Goal: Task Accomplishment & Management: Complete application form

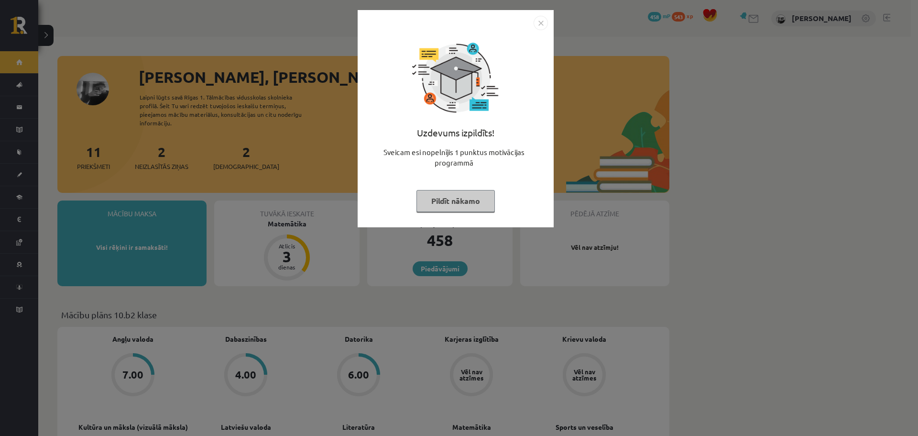
click at [422, 198] on button "Pildīt nākamo" at bounding box center [456, 201] width 78 height 22
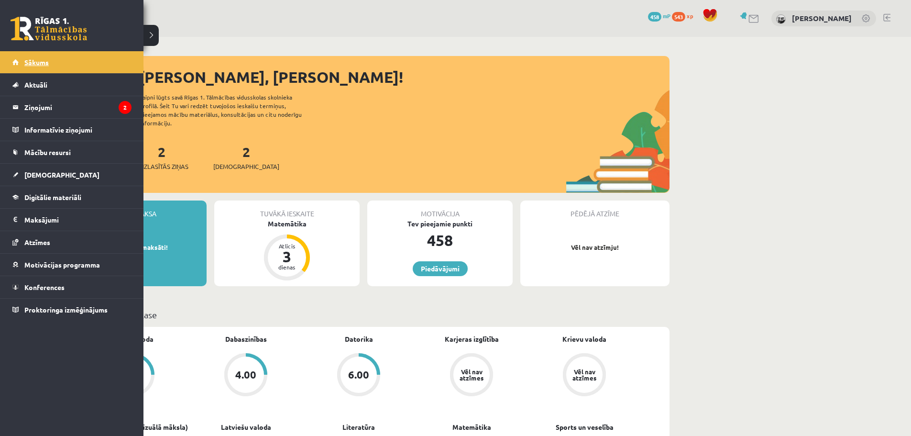
click at [36, 56] on link "Sākums" at bounding box center [71, 62] width 119 height 22
click at [38, 68] on link "Sākums" at bounding box center [71, 62] width 119 height 22
click at [44, 73] on link "Sākums" at bounding box center [71, 62] width 119 height 22
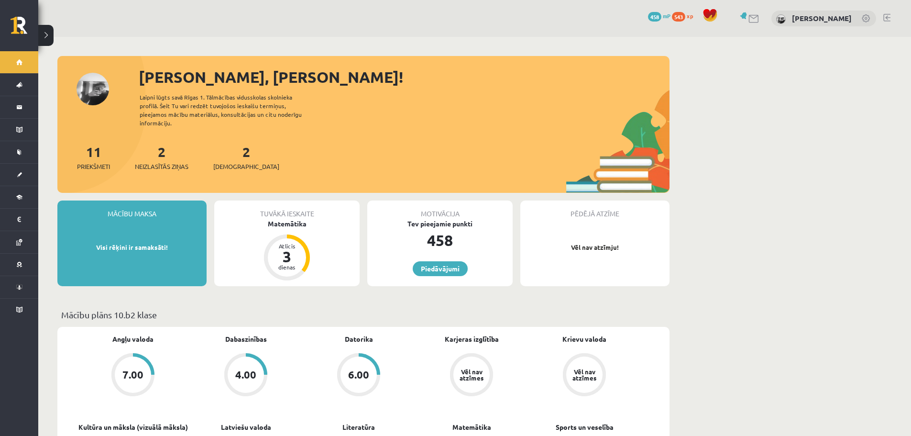
click at [26, 63] on link "Sākums" at bounding box center [19, 62] width 38 height 22
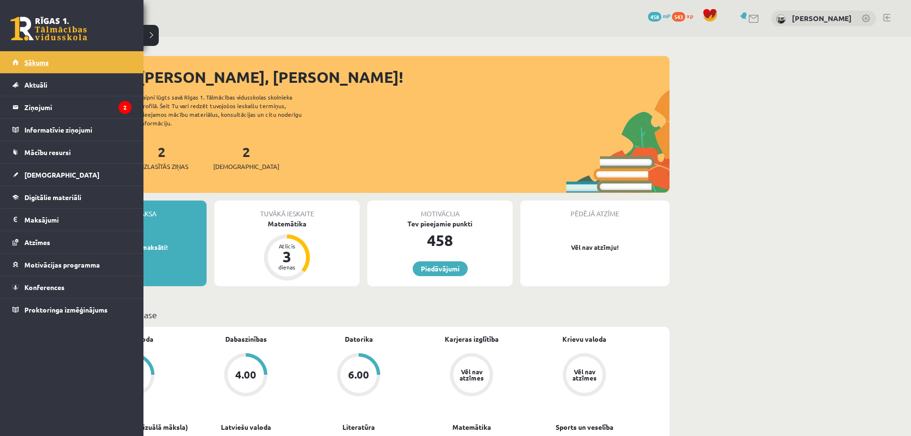
click at [38, 58] on span "Sākums" at bounding box center [36, 62] width 24 height 9
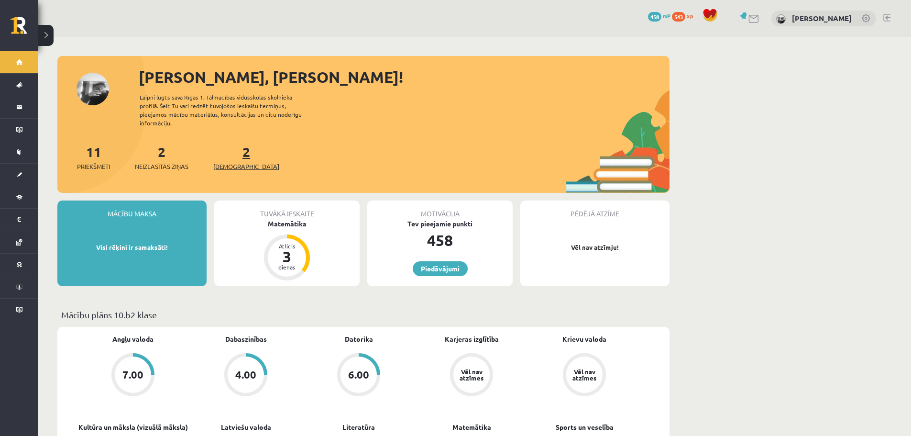
click at [233, 148] on link "2 Ieskaites" at bounding box center [246, 157] width 66 height 28
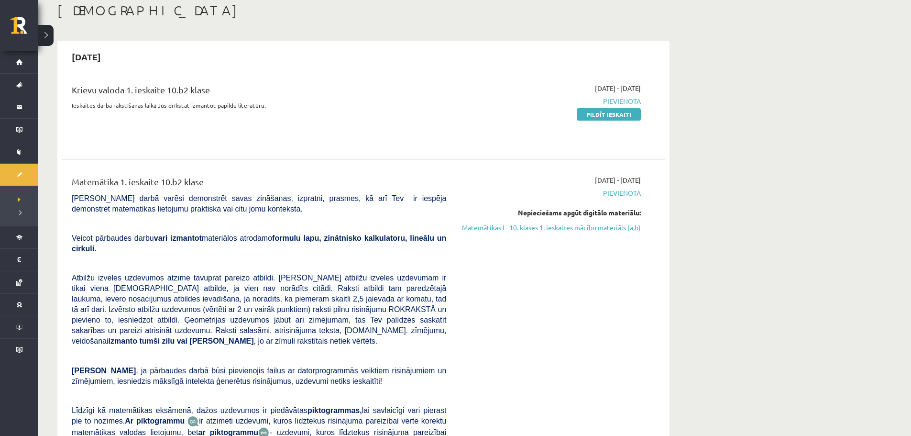
scroll to position [48, 0]
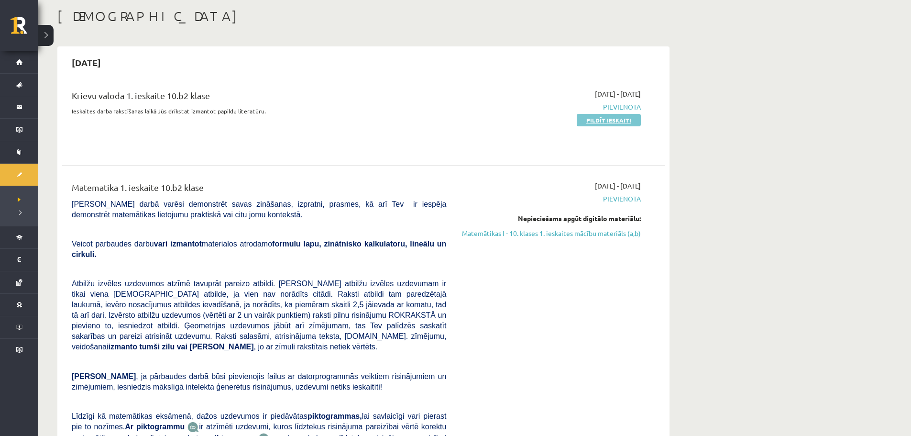
click at [604, 119] on link "Pildīt ieskaiti" at bounding box center [609, 120] width 64 height 12
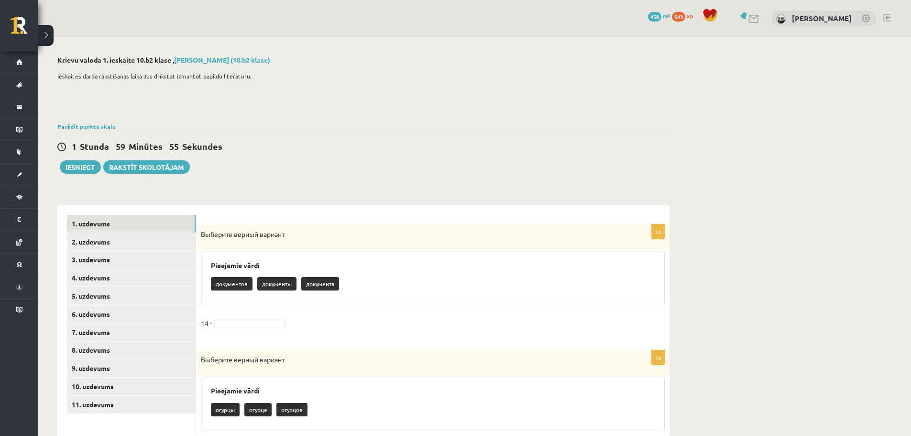
drag, startPoint x: 197, startPoint y: 233, endPoint x: 299, endPoint y: 229, distance: 101.5
click at [299, 229] on div "Выберите верный вариант" at bounding box center [432, 236] width 473 height 25
copy span "Выберите верный вариант"
click at [212, 171] on div "1 Stunda 59 Minūtes 52 Sekundes Iesniegt Rakstīt skolotājam" at bounding box center [363, 152] width 612 height 43
drag, startPoint x: 197, startPoint y: 227, endPoint x: 329, endPoint y: 327, distance: 164.8
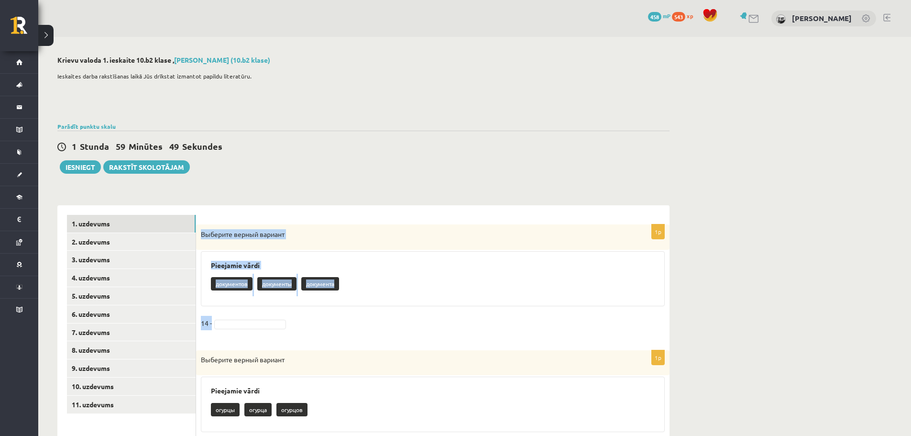
click at [329, 327] on div "1p Выберите верный вариант Pieejamie vārdi документов документы документа 14 -" at bounding box center [432, 282] width 473 height 117
copy div "Выберите верный вариант Pieejamie vārdi документов документы документа 14 -"
click at [235, 282] on p "документов" at bounding box center [232, 283] width 42 height 13
click at [234, 286] on p "документов" at bounding box center [232, 283] width 42 height 13
drag, startPoint x: 231, startPoint y: 281, endPoint x: 226, endPoint y: 281, distance: 5.8
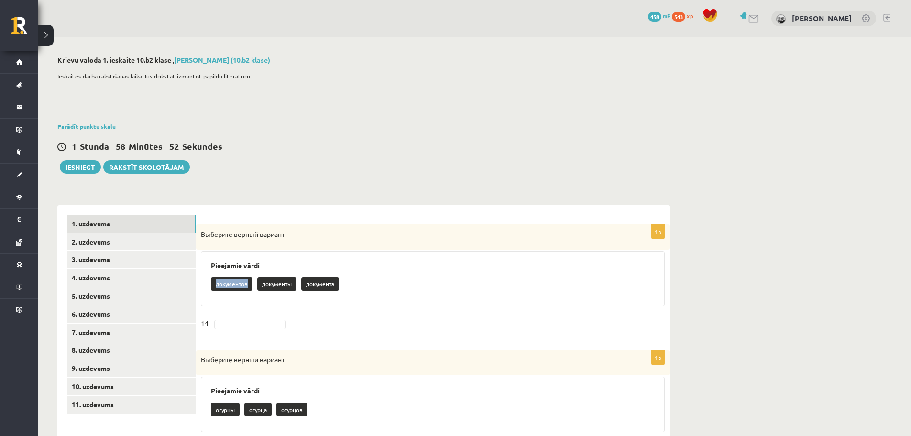
click at [226, 281] on p "документов" at bounding box center [232, 283] width 42 height 13
drag, startPoint x: 217, startPoint y: 282, endPoint x: 249, endPoint y: 285, distance: 31.7
click at [249, 285] on p "документов" at bounding box center [232, 283] width 42 height 13
copy p "документов"
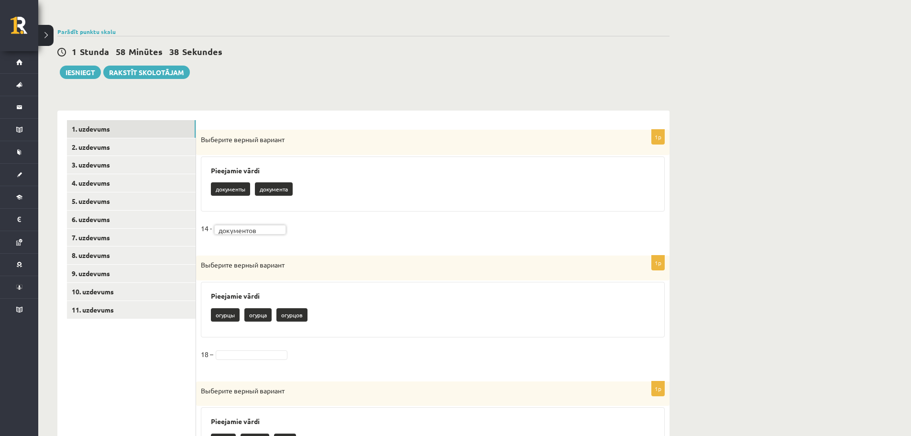
scroll to position [96, 0]
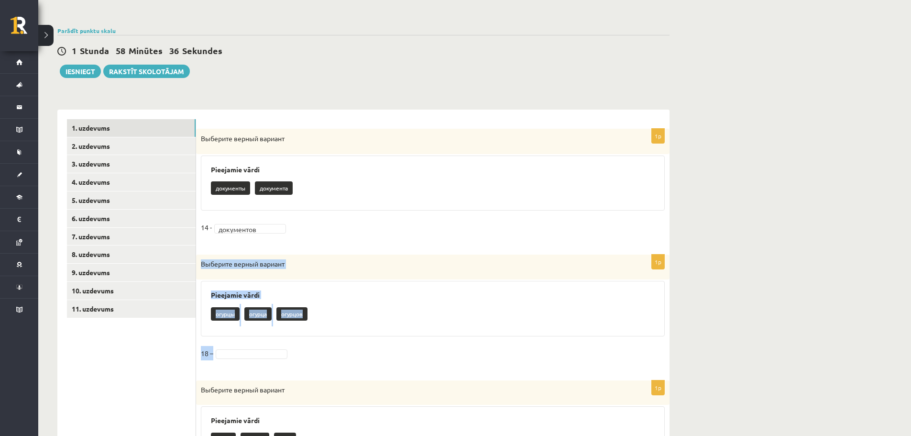
drag, startPoint x: 199, startPoint y: 263, endPoint x: 309, endPoint y: 360, distance: 147.1
click at [309, 360] on div "1p Выберите верный вариант Pieejamie vārdi огурцы огурца огурцов 18 –" at bounding box center [432, 312] width 473 height 116
copy div "Выберите верный вариант Pieejamie vārdi огурцы огурца огурцов 18 –"
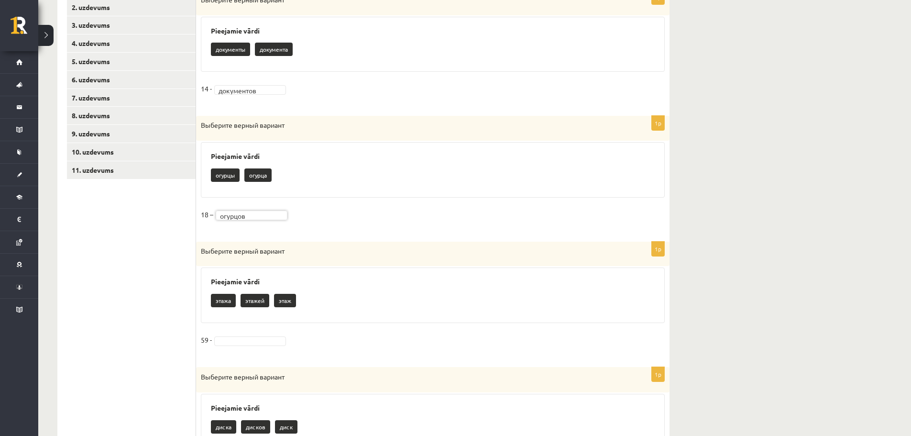
scroll to position [239, 0]
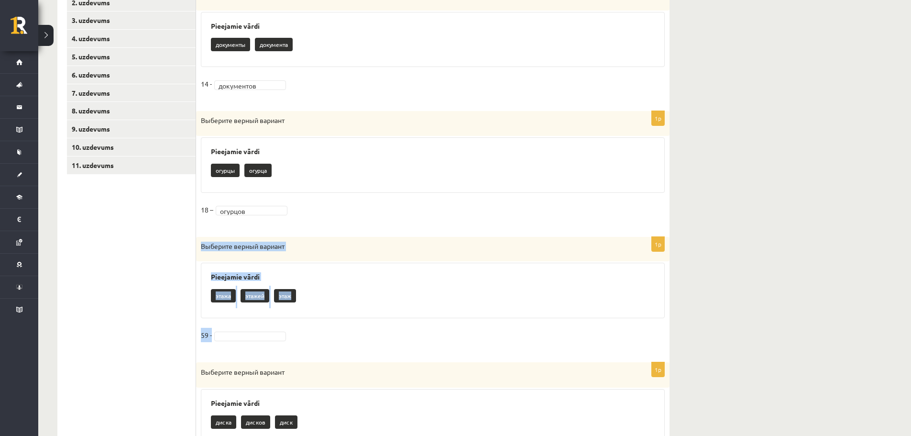
drag, startPoint x: 198, startPoint y: 241, endPoint x: 323, endPoint y: 334, distance: 155.6
click at [323, 334] on div "1p Выберите верный вариант Pieejamie vārdi этажа этажей этаж 59 -" at bounding box center [432, 295] width 473 height 116
copy div "Выберите верный вариант Pieejamie vārdi этажа этажей этаж 59 -"
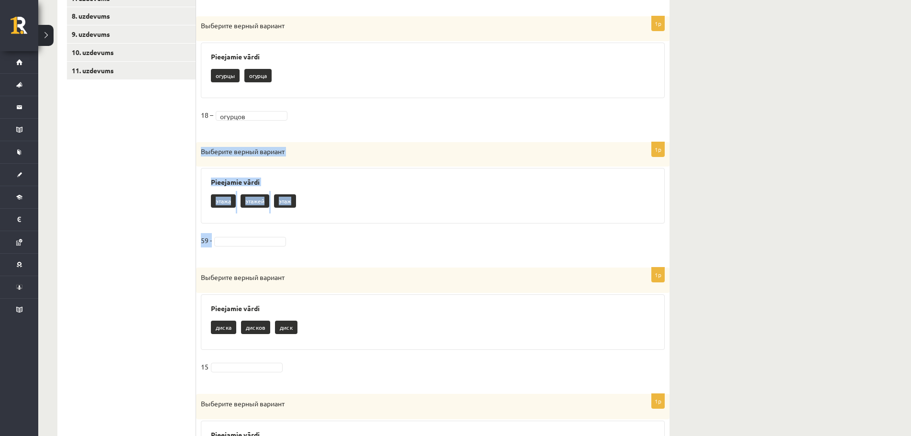
scroll to position [335, 0]
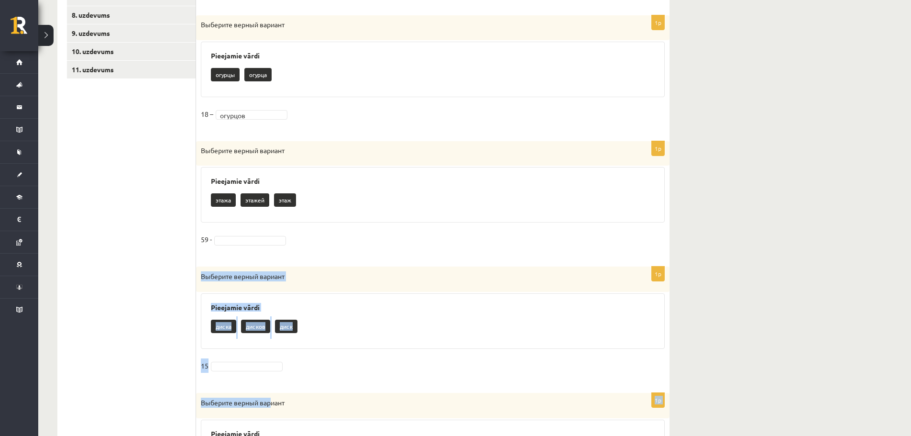
drag, startPoint x: 201, startPoint y: 275, endPoint x: 267, endPoint y: 384, distance: 127.9
click at [276, 321] on p "диск" at bounding box center [286, 325] width 22 height 13
drag, startPoint x: 200, startPoint y: 274, endPoint x: 284, endPoint y: 323, distance: 96.9
click at [284, 323] on div "1p Выберите верный вариант Pieejamie vārdi диска дисков диск 15" at bounding box center [432, 324] width 473 height 117
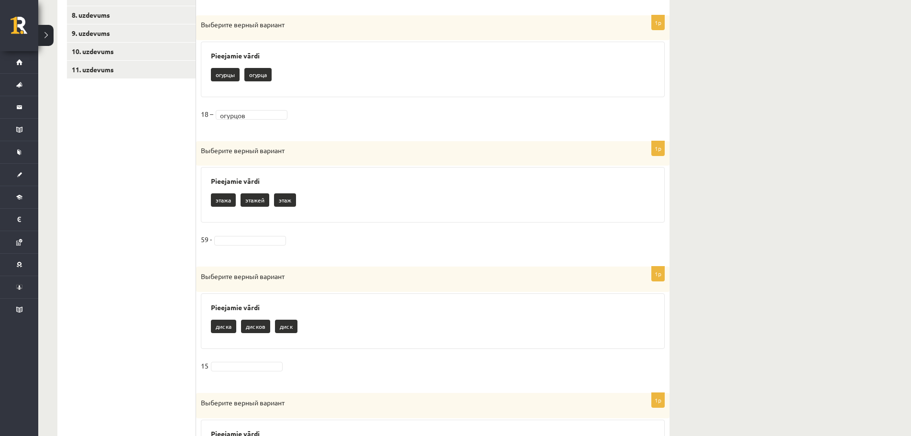
click at [296, 251] on fieldset "59 -" at bounding box center [433, 242] width 464 height 20
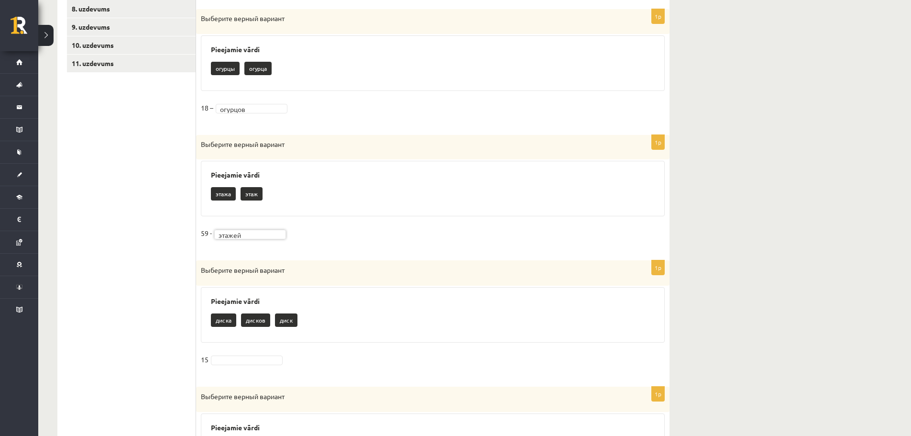
scroll to position [383, 0]
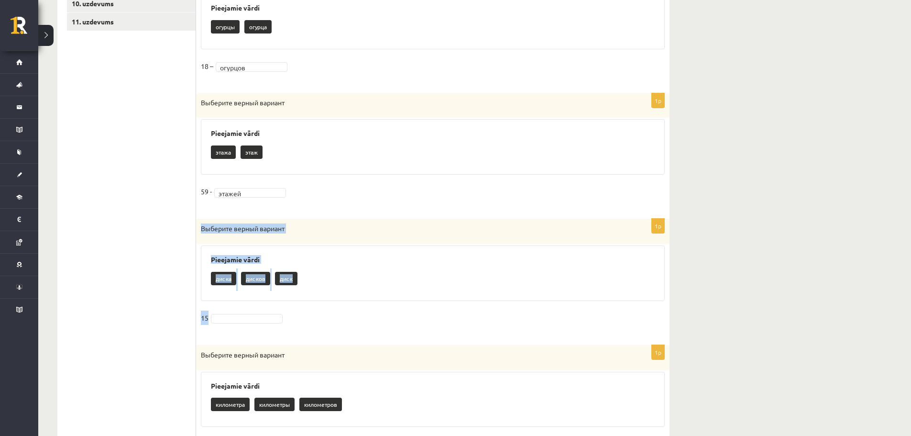
drag, startPoint x: 200, startPoint y: 228, endPoint x: 282, endPoint y: 319, distance: 122.6
click at [282, 319] on div "1p Выберите верный вариант Pieejamie vārdi диска дисков диск 15" at bounding box center [432, 277] width 473 height 117
copy div "Выберите верный вариант Pieejamie vārdi диска дисков диск 15"
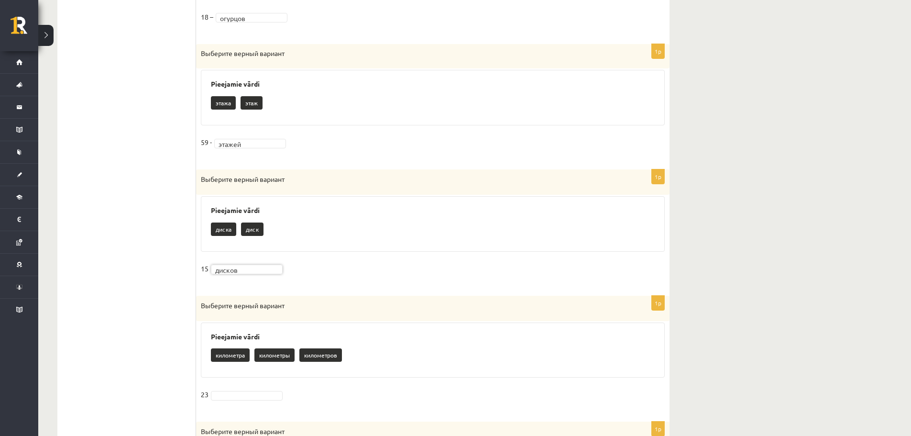
scroll to position [478, 0]
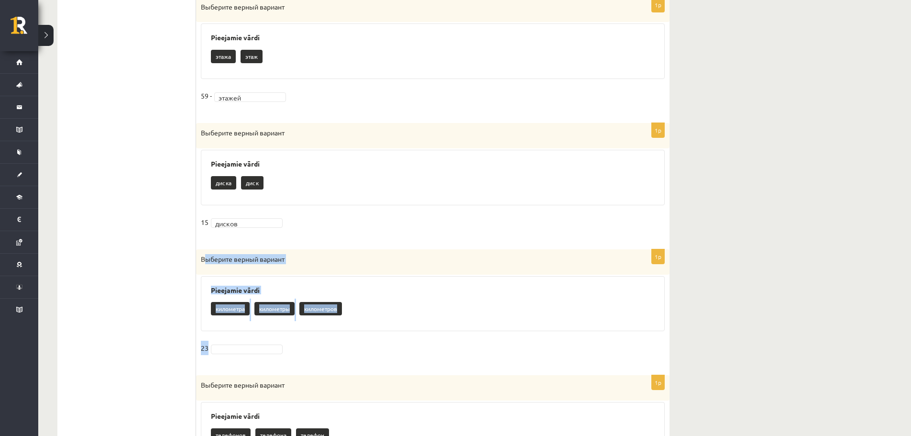
drag, startPoint x: 202, startPoint y: 259, endPoint x: 287, endPoint y: 351, distance: 125.6
click at [287, 351] on div "1p Выберите верный вариант Pieejamie vārdi километра километры километров 23" at bounding box center [432, 307] width 473 height 117
copy div "Выберите верный вариант Pieejamie vārdi километра километры километров 23"
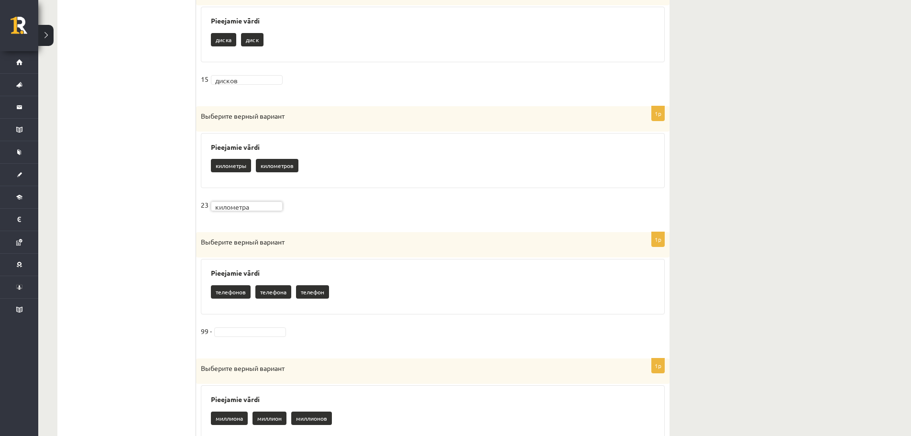
scroll to position [622, 0]
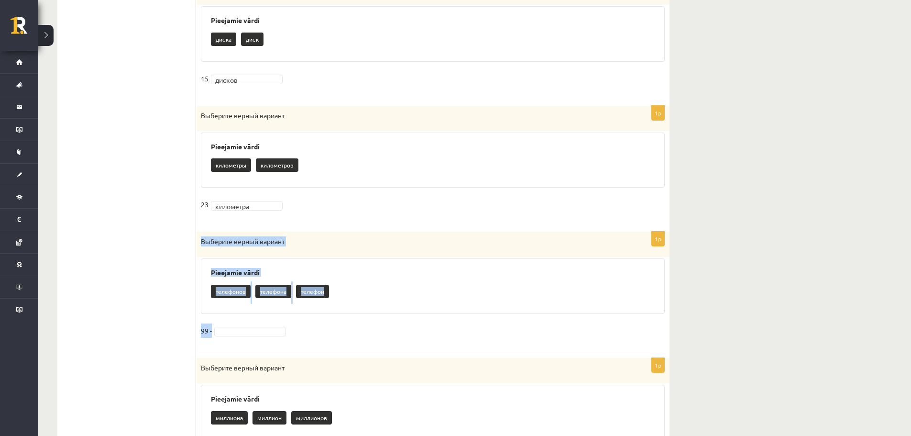
drag, startPoint x: 200, startPoint y: 245, endPoint x: 311, endPoint y: 318, distance: 133.2
click at [311, 318] on div "1p Выберите верный вариант Pieejamie vārdi телефонов телефона телефон 99 -" at bounding box center [432, 289] width 473 height 117
copy div "Выберите верный вариант Pieejamie vārdi телефонов телефона телефон 99 -"
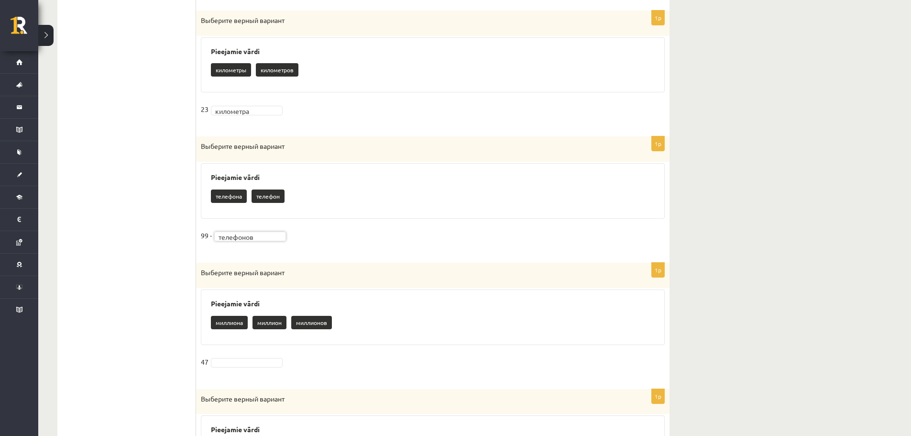
scroll to position [717, 0]
drag, startPoint x: 199, startPoint y: 270, endPoint x: 299, endPoint y: 351, distance: 129.5
click at [299, 351] on div "1p Выберите верный вариант Pieejamie vārdi миллиона миллион миллионов 47" at bounding box center [432, 320] width 473 height 117
copy div "Выберите верный вариант Pieejamie vārdi миллиона миллион миллионов 47"
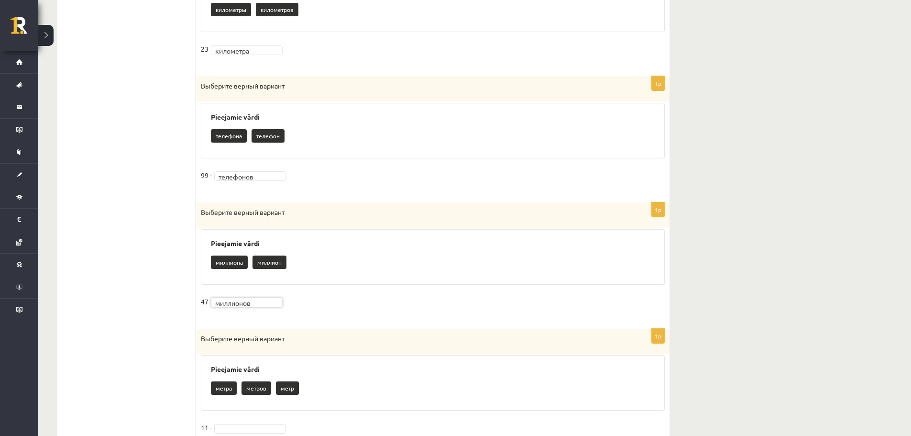
scroll to position [861, 0]
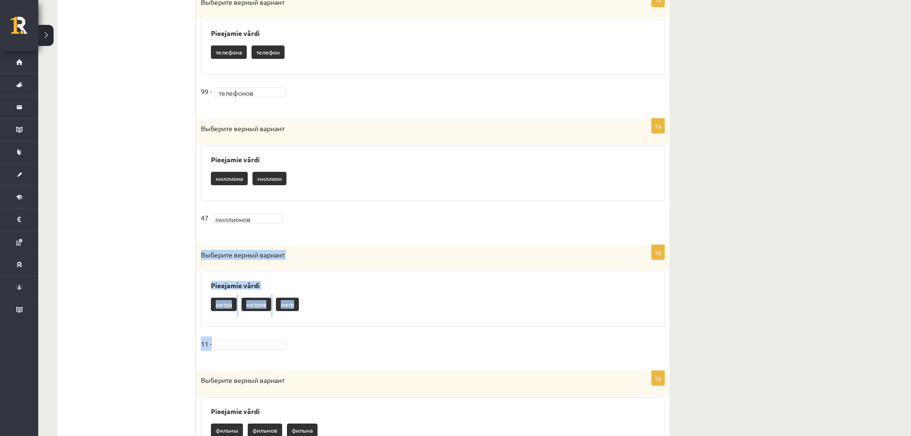
drag, startPoint x: 200, startPoint y: 251, endPoint x: 289, endPoint y: 346, distance: 130.6
click at [289, 346] on div "1p Выберите верный вариант Pieejamie vārdi метра метров метр 11 -" at bounding box center [432, 303] width 473 height 117
copy div "Выберите верный вариант Pieejamie vārdi метра метров метр 11 -"
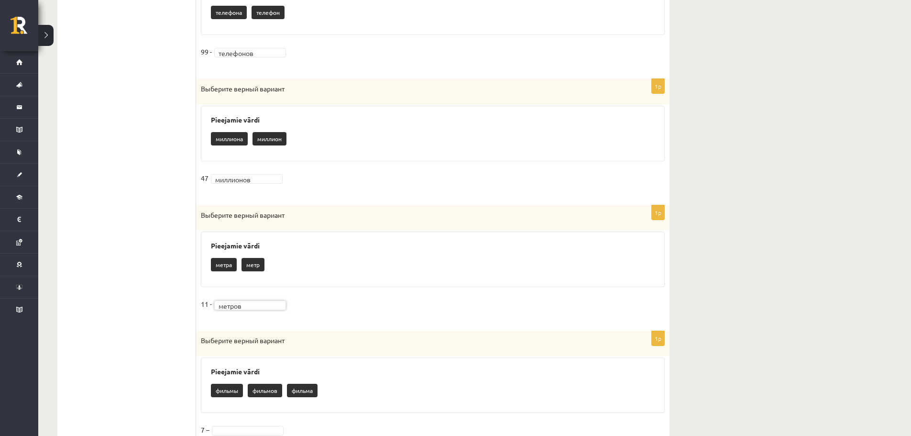
scroll to position [941, 0]
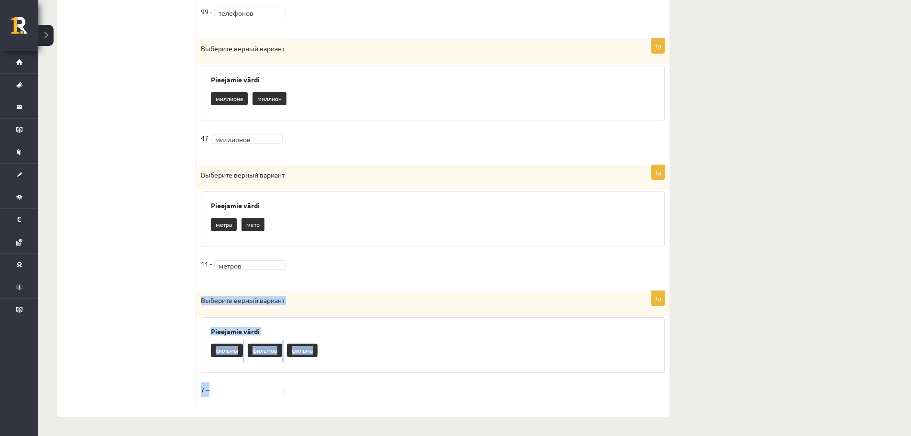
drag, startPoint x: 198, startPoint y: 299, endPoint x: 311, endPoint y: 398, distance: 150.1
click at [311, 398] on div "1p Выберите верный вариант Pieejamie vārdi фильмы фильмов фильма 7 –" at bounding box center [432, 349] width 473 height 116
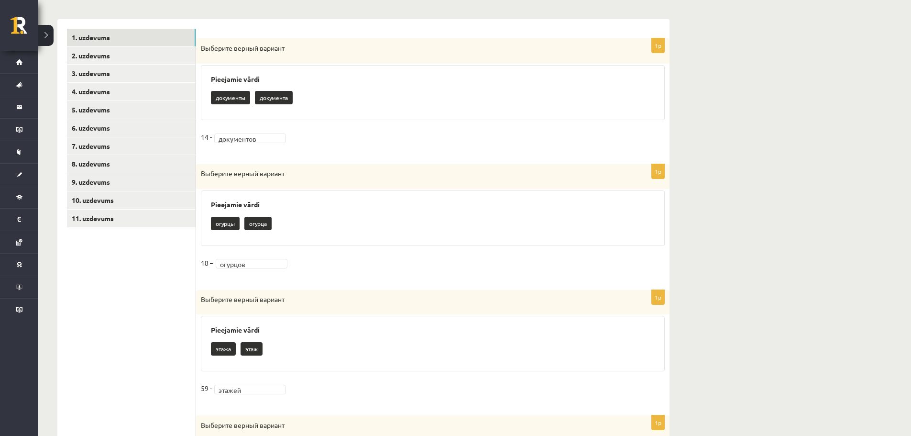
scroll to position [0, 0]
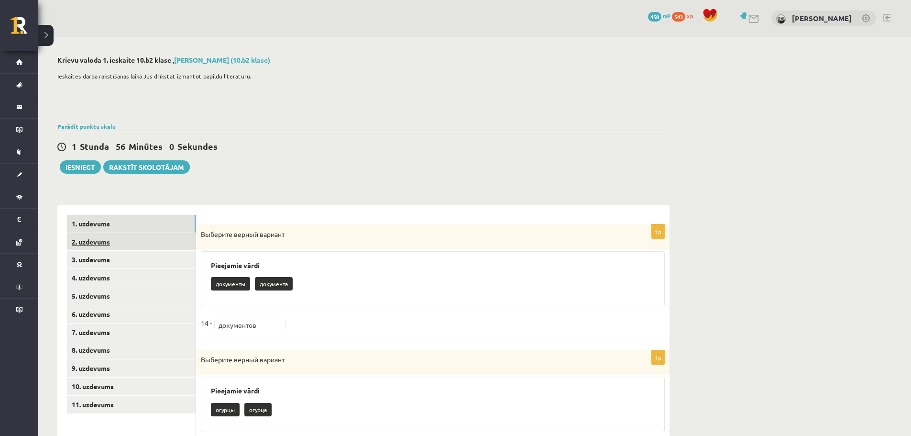
click at [110, 248] on link "2. uzdevums" at bounding box center [131, 242] width 129 height 18
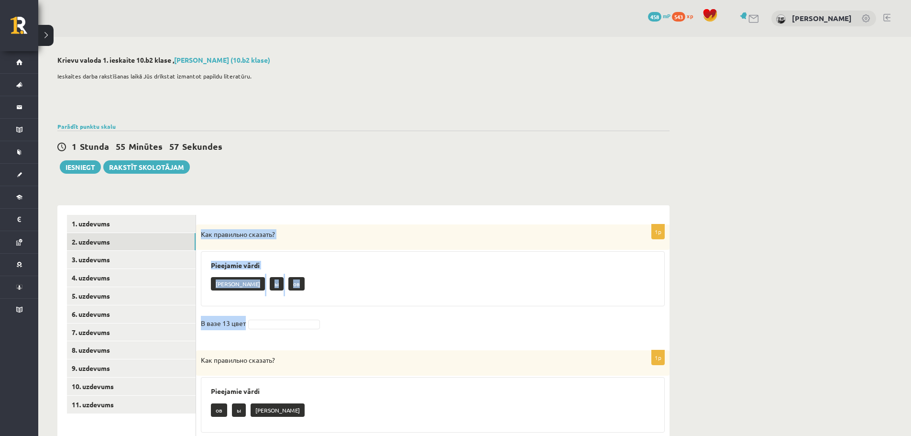
drag, startPoint x: 219, startPoint y: 239, endPoint x: 278, endPoint y: 318, distance: 98.7
click at [278, 318] on div "1p Как правильно сказать? Pieejamie vārdi а ы ов В вазе 13 цвет" at bounding box center [432, 282] width 473 height 117
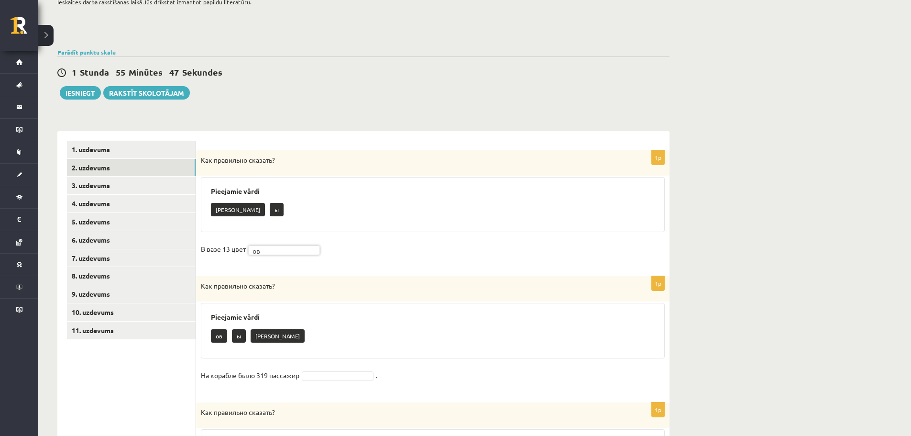
scroll to position [143, 0]
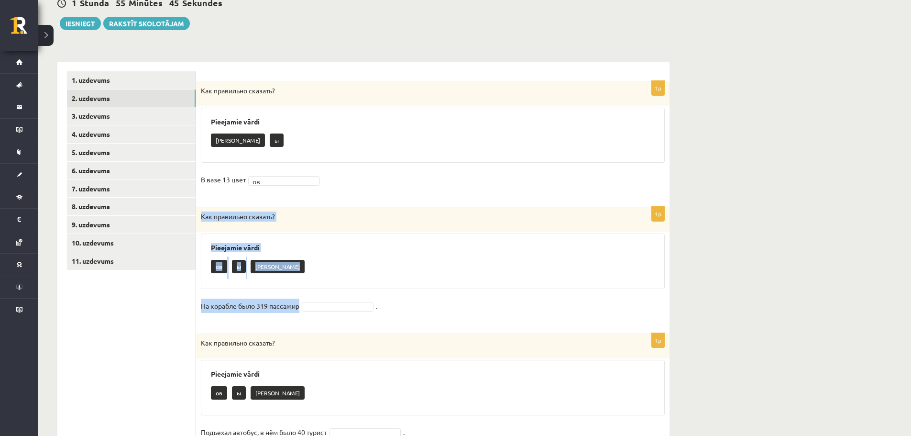
drag, startPoint x: 200, startPoint y: 214, endPoint x: 303, endPoint y: 318, distance: 146.1
click at [303, 318] on div "1p Как правильно сказать? Pieejamie vārdi ов ы а На корабле было 319 пассажир ." at bounding box center [432, 265] width 473 height 117
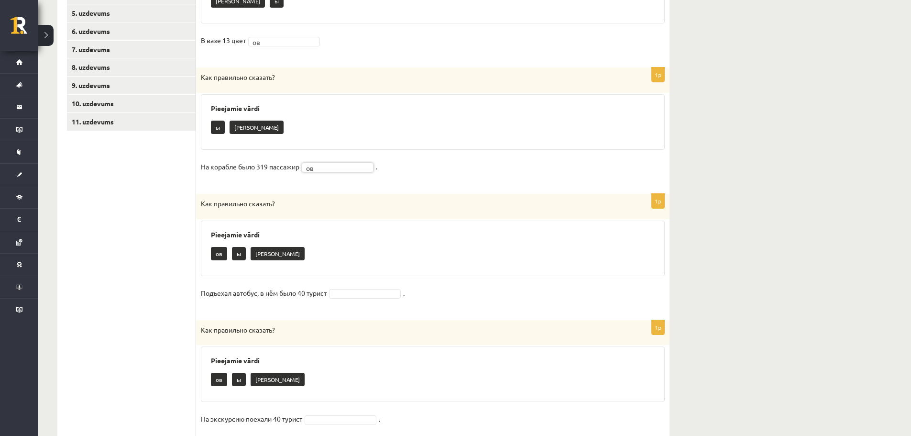
scroll to position [287, 0]
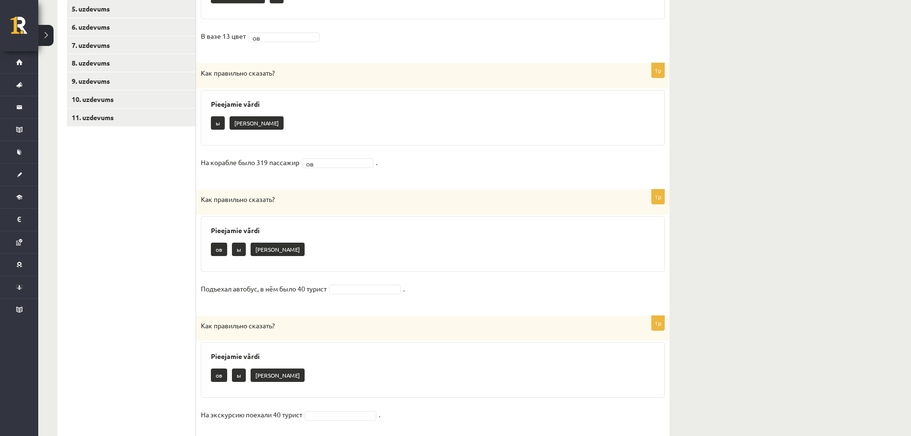
drag, startPoint x: 194, startPoint y: 199, endPoint x: 329, endPoint y: 306, distance: 172.6
click at [329, 306] on div "**********" at bounding box center [363, 242] width 612 height 649
click at [322, 227] on h3 "Pieejamie vārdi" at bounding box center [433, 230] width 444 height 8
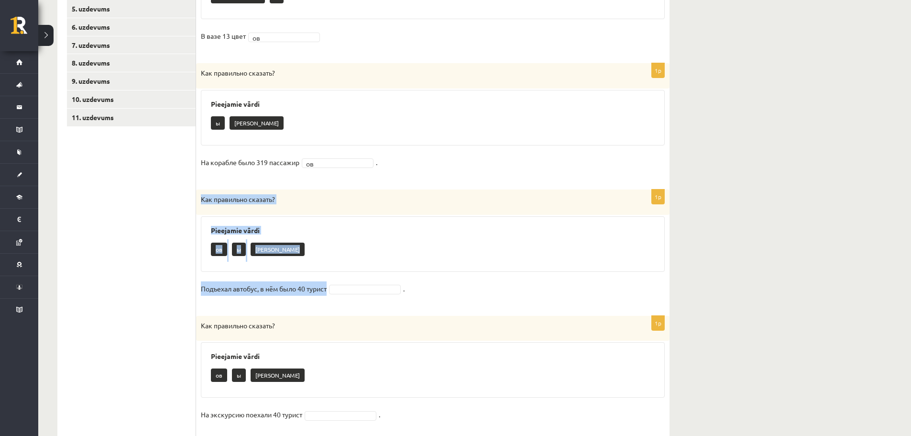
drag, startPoint x: 201, startPoint y: 200, endPoint x: 341, endPoint y: 290, distance: 166.6
click at [341, 290] on div "1p Как правильно сказать? Pieejamie vārdi ов ы а Подъехал автобус, в нём было 4…" at bounding box center [432, 247] width 473 height 117
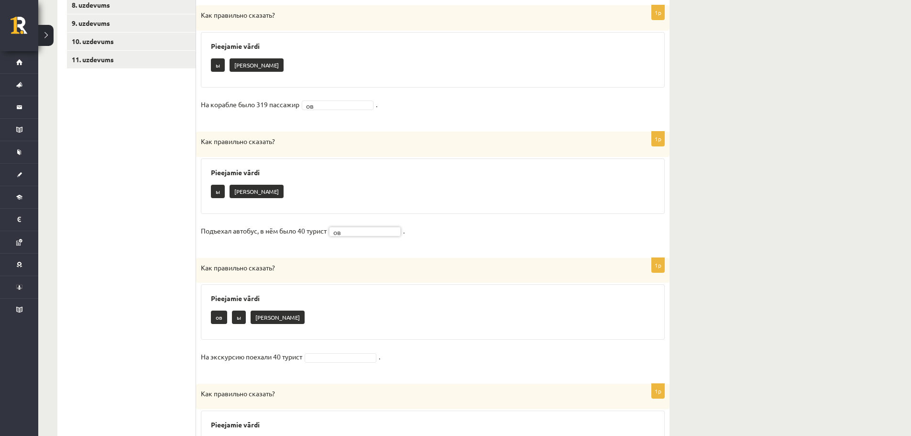
scroll to position [430, 0]
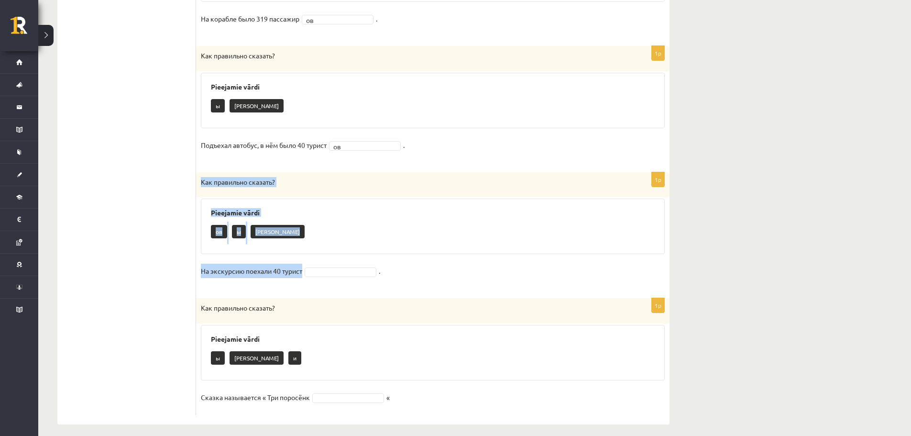
drag, startPoint x: 198, startPoint y: 184, endPoint x: 326, endPoint y: 268, distance: 152.5
click at [326, 268] on div "1p Как правильно сказать? Pieejamie vārdi ов ы а На экскурсию поехали 40 турист…" at bounding box center [432, 230] width 473 height 117
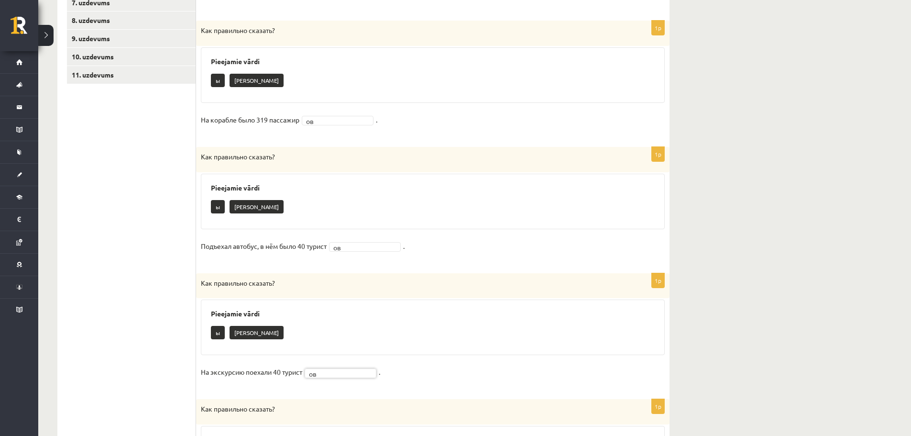
scroll to position [439, 0]
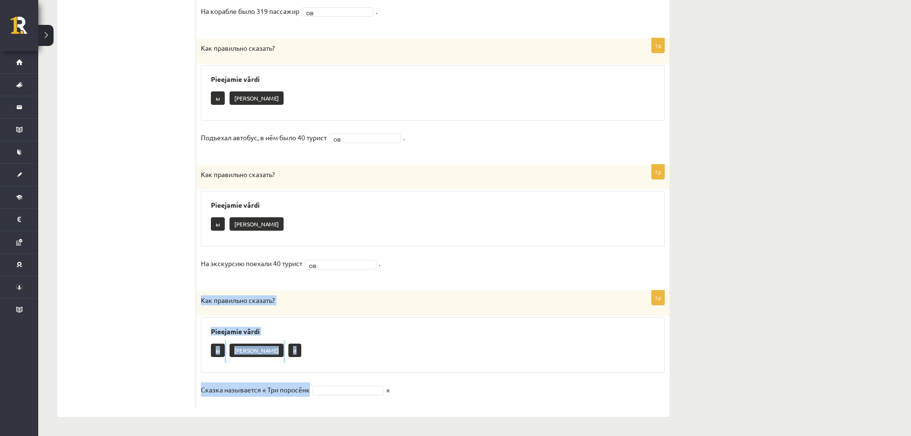
drag, startPoint x: 200, startPoint y: 301, endPoint x: 352, endPoint y: 385, distance: 174.2
click at [352, 385] on div "1p Как правильно сказать? Pieejamie vārdi ы а и Сказка называется « Три поросён…" at bounding box center [432, 348] width 473 height 117
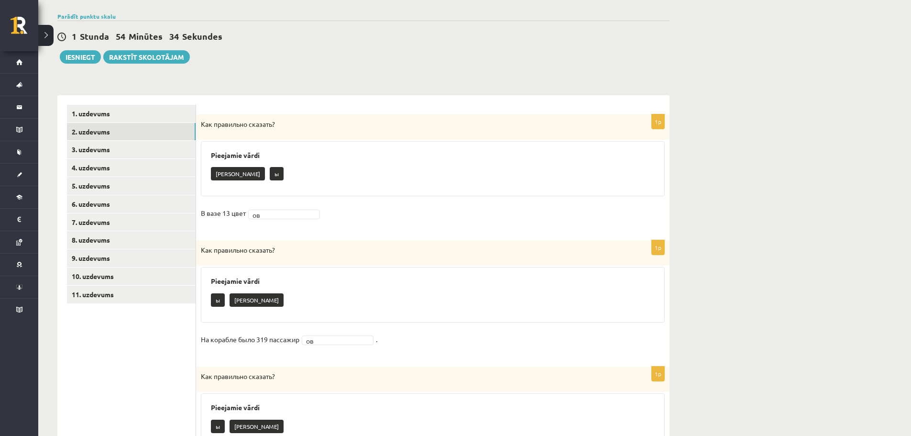
scroll to position [104, 0]
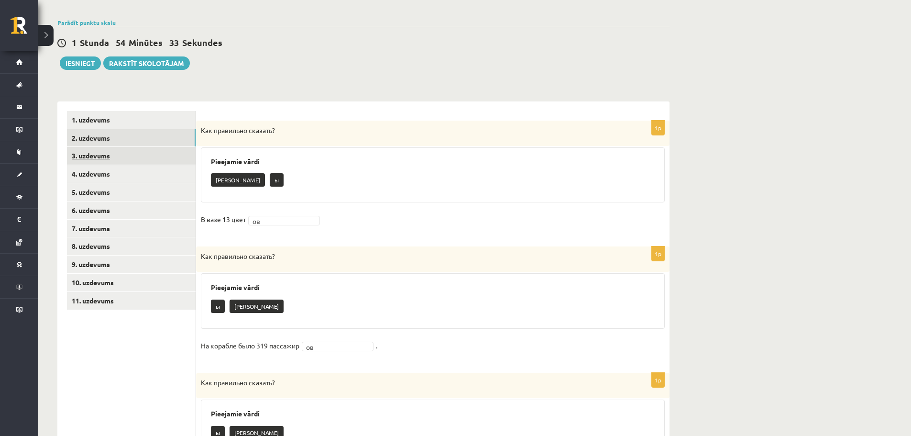
click at [108, 155] on link "3. uzdevums" at bounding box center [131, 156] width 129 height 18
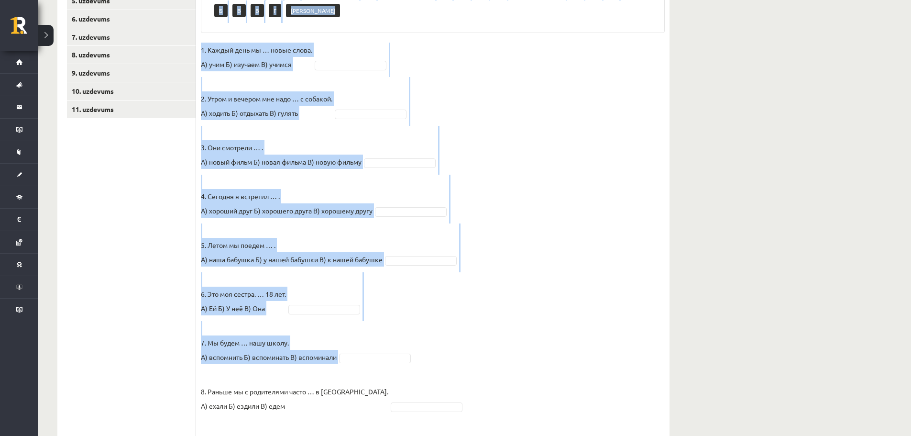
scroll to position [387, 0]
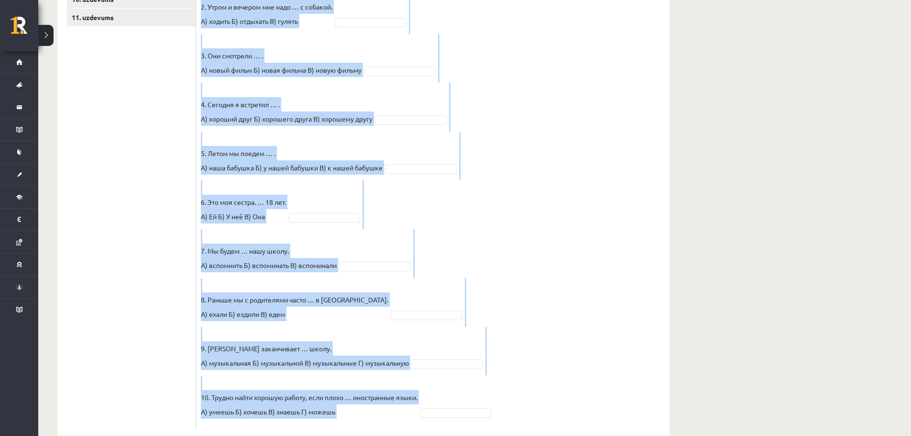
drag, startPoint x: 201, startPoint y: 128, endPoint x: 490, endPoint y: 405, distance: 400.1
click at [490, 405] on div "10p Выберите правильный вариант. Pieejamie vārdi А Б Г А Г А Г В Б Б А Б В Г В …" at bounding box center [432, 133] width 473 height 592
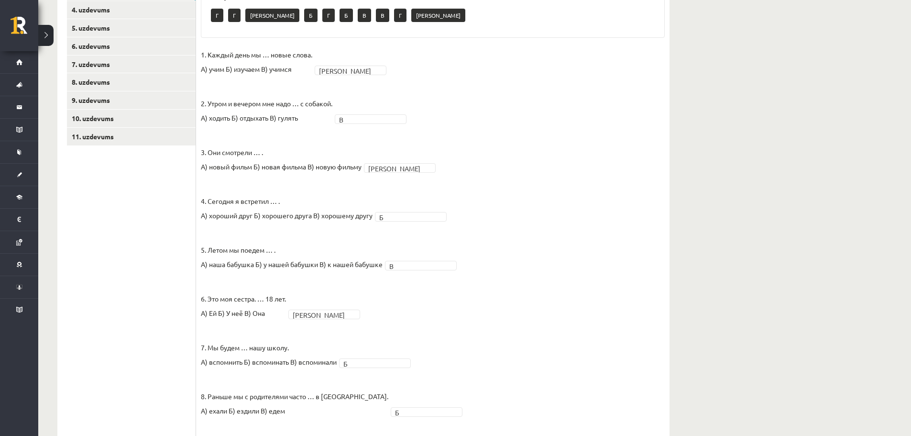
scroll to position [100, 0]
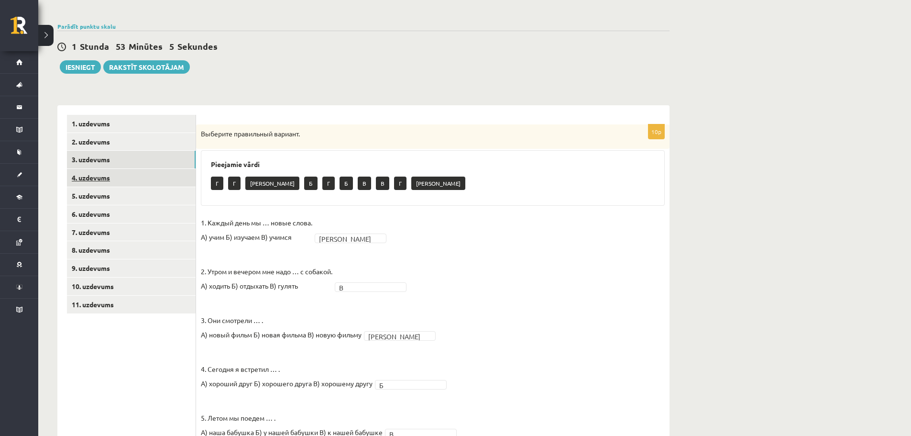
click at [152, 176] on link "4. uzdevums" at bounding box center [131, 178] width 129 height 18
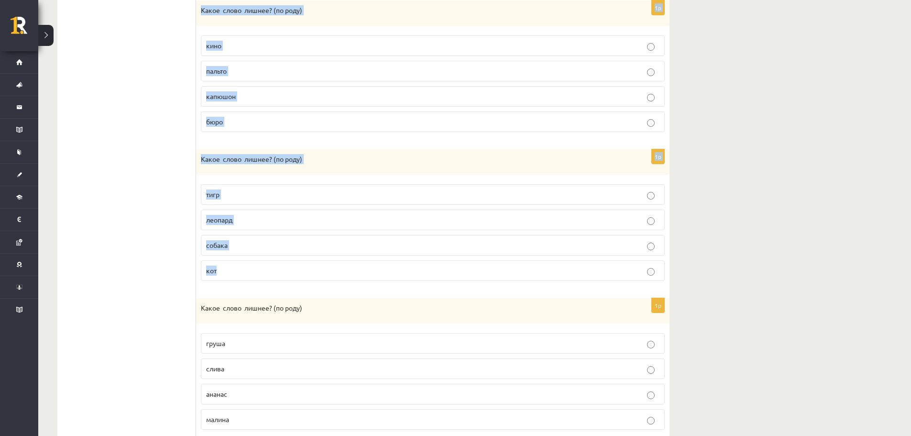
scroll to position [551, 0]
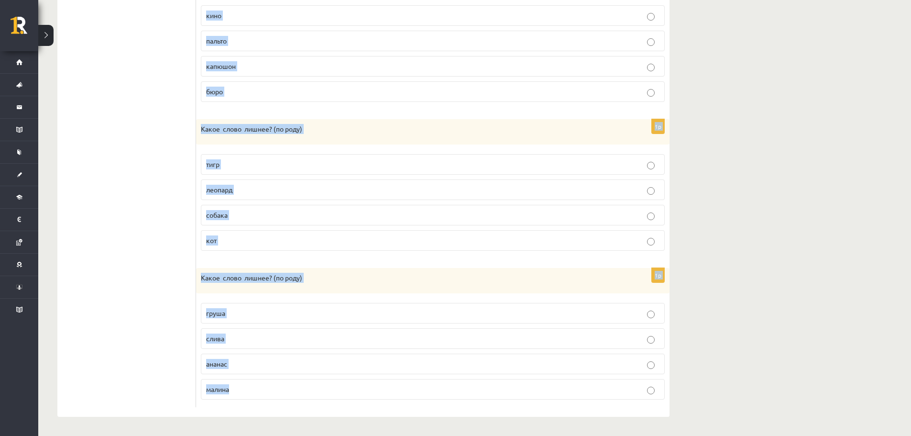
drag, startPoint x: 197, startPoint y: 130, endPoint x: 353, endPoint y: 332, distance: 255.6
click at [405, 394] on form "1p Какое слово лишнее? ( по родy) существительное прилагательное текст задание …" at bounding box center [433, 35] width 454 height 743
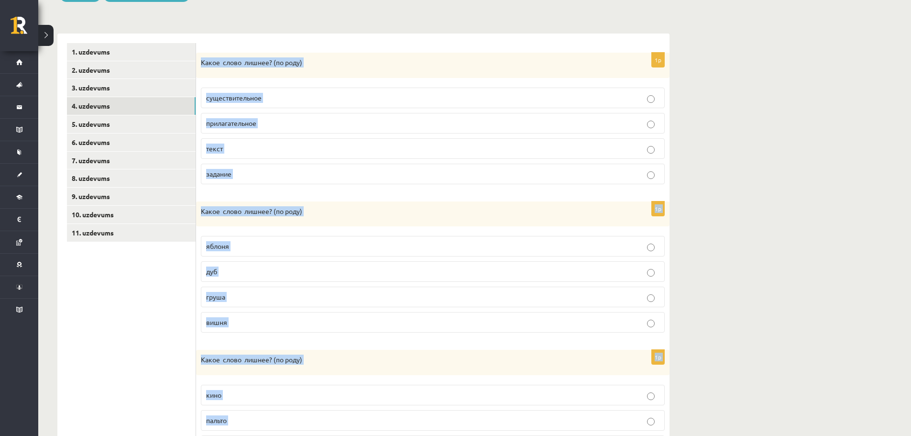
scroll to position [73, 0]
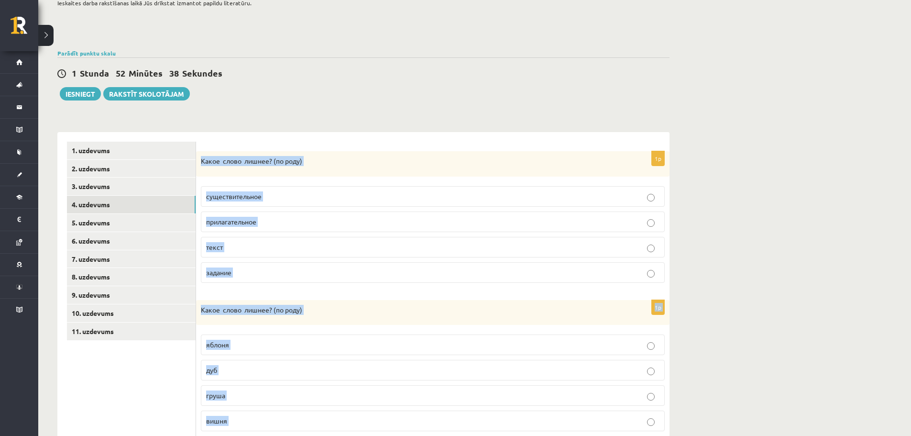
click at [270, 221] on p "прилагательное" at bounding box center [432, 222] width 453 height 10
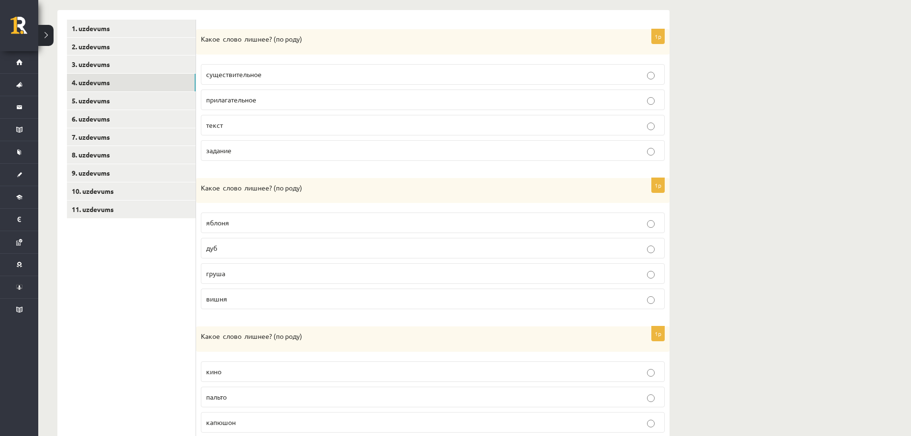
scroll to position [264, 0]
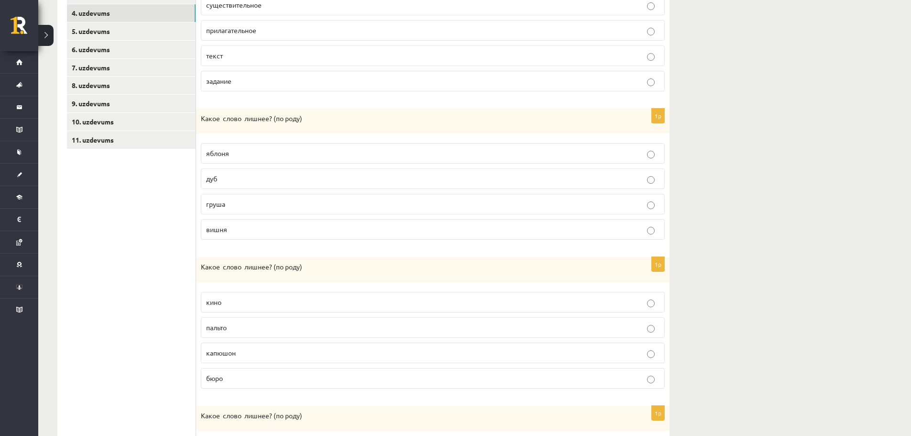
click at [254, 180] on p "дуб" at bounding box center [432, 179] width 453 height 10
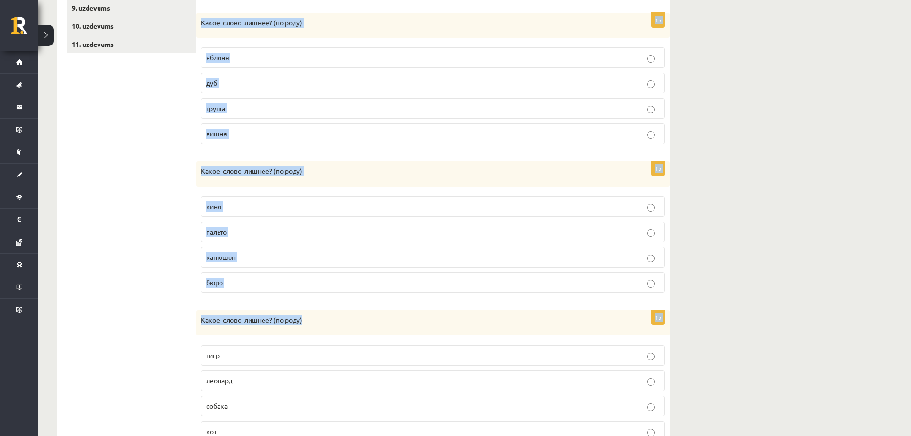
scroll to position [551, 0]
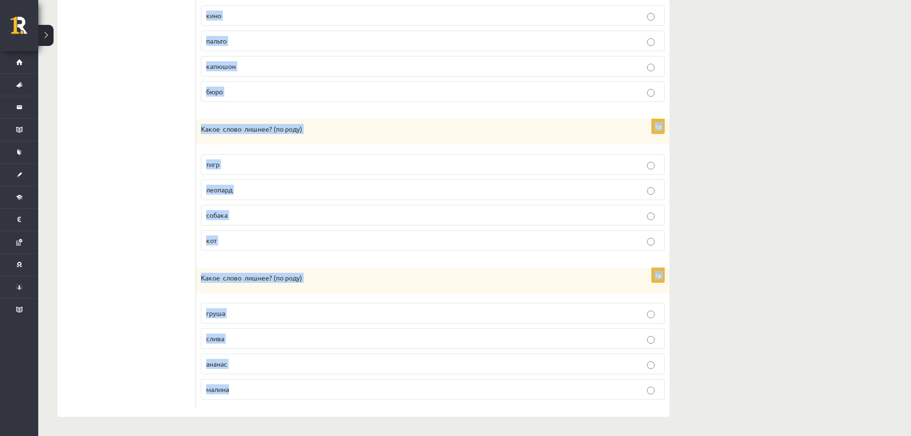
drag, startPoint x: 200, startPoint y: 65, endPoint x: 406, endPoint y: 384, distance: 380.4
click at [406, 384] on form "1p Какое слово лишнее? ( по родy) существительное прилагательное текст задание …" at bounding box center [433, 35] width 454 height 743
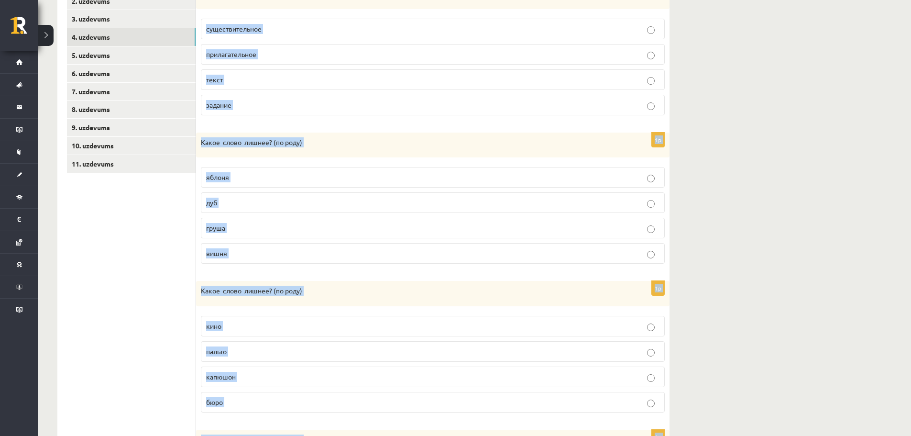
scroll to position [169, 0]
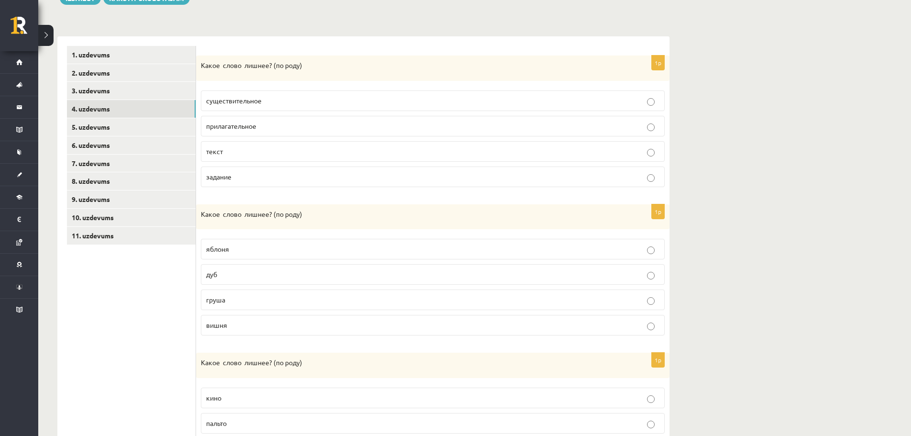
click at [168, 321] on ul "1. uzdevums 2. uzdevums 3. uzdevums 4. uzdevums 5. uzdevums 6. uzdevums 7. uzde…" at bounding box center [131, 417] width 129 height 743
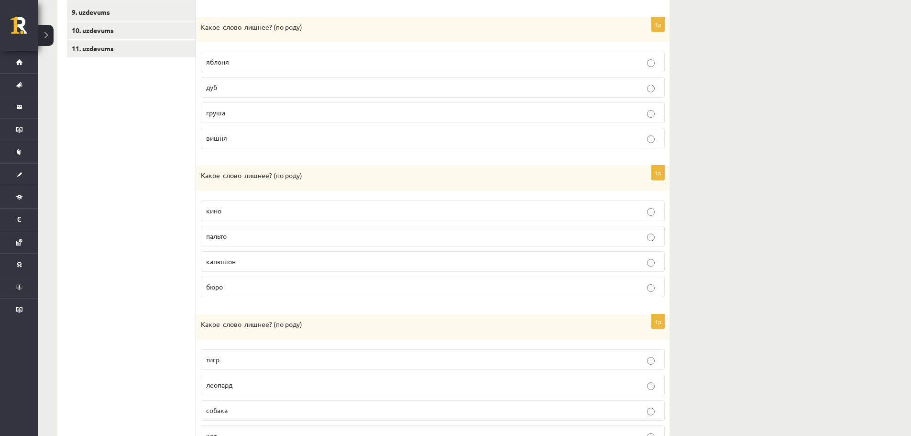
scroll to position [360, 0]
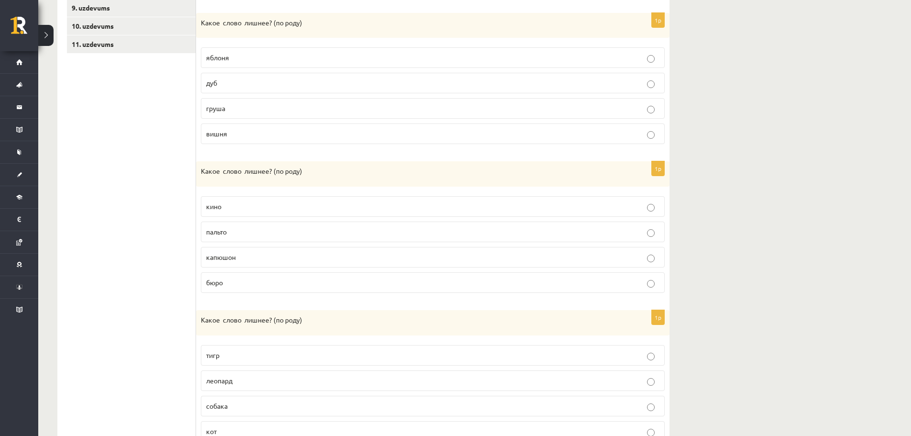
click at [242, 208] on p "кино" at bounding box center [432, 206] width 453 height 10
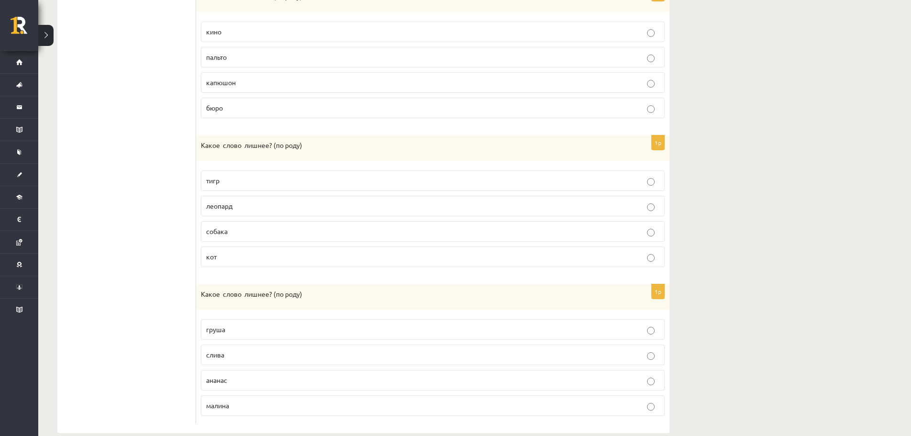
scroll to position [551, 0]
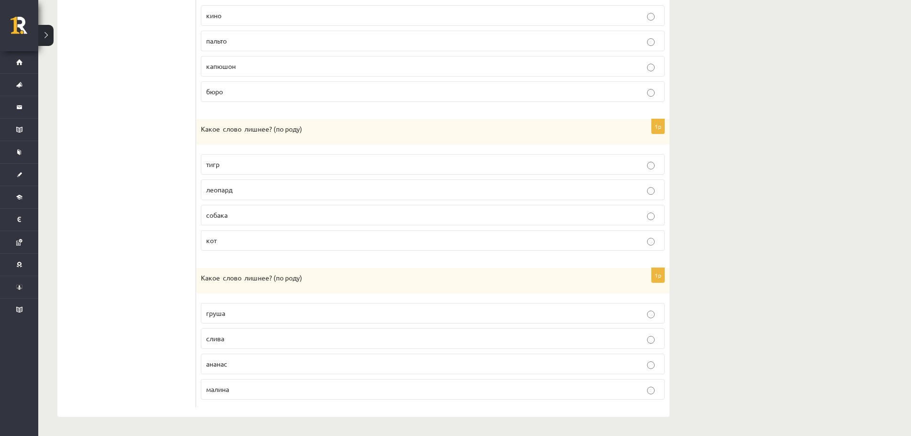
click at [252, 212] on p "собака" at bounding box center [432, 215] width 453 height 10
click at [252, 361] on p "ананас" at bounding box center [432, 364] width 453 height 10
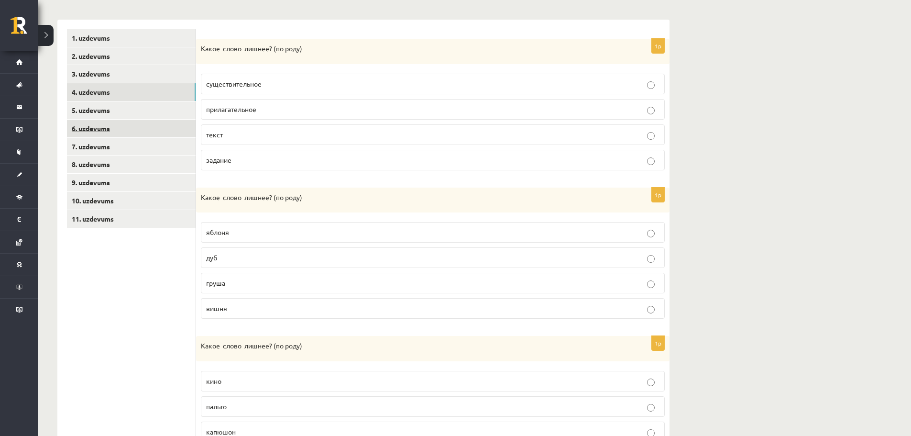
scroll to position [169, 0]
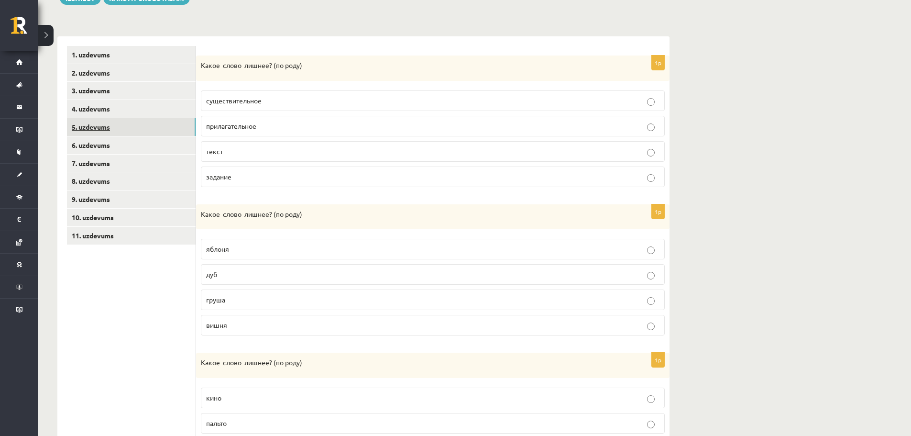
click at [120, 131] on link "5. uzdevums" at bounding box center [131, 127] width 129 height 18
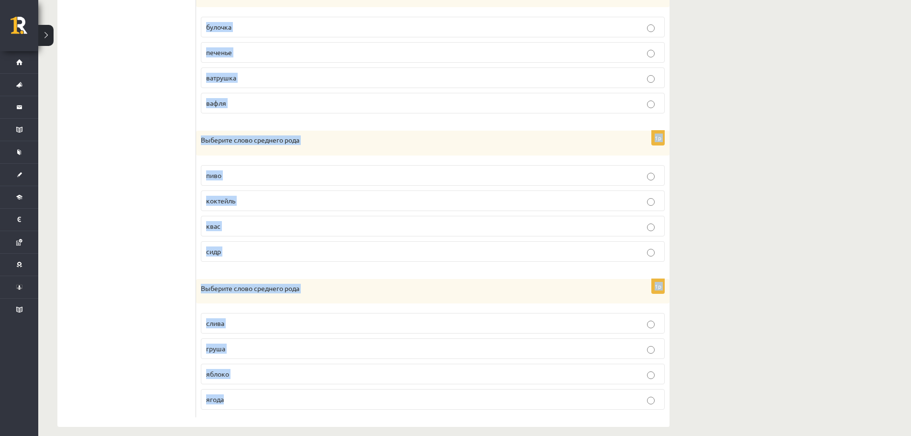
scroll to position [549, 0]
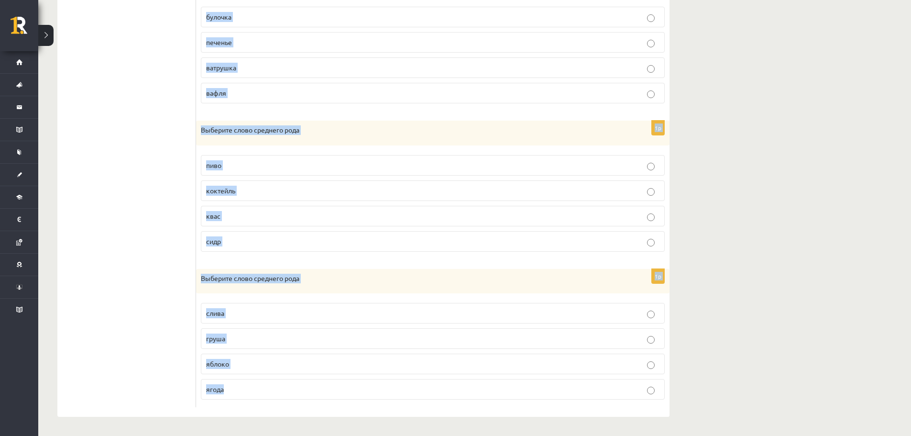
drag, startPoint x: 198, startPoint y: 63, endPoint x: 395, endPoint y: 378, distance: 371.0
click at [395, 378] on form "1p Выберите слово среднего рода мороз морозилка мороженое снежинка 1p Выберите …" at bounding box center [433, 36] width 454 height 741
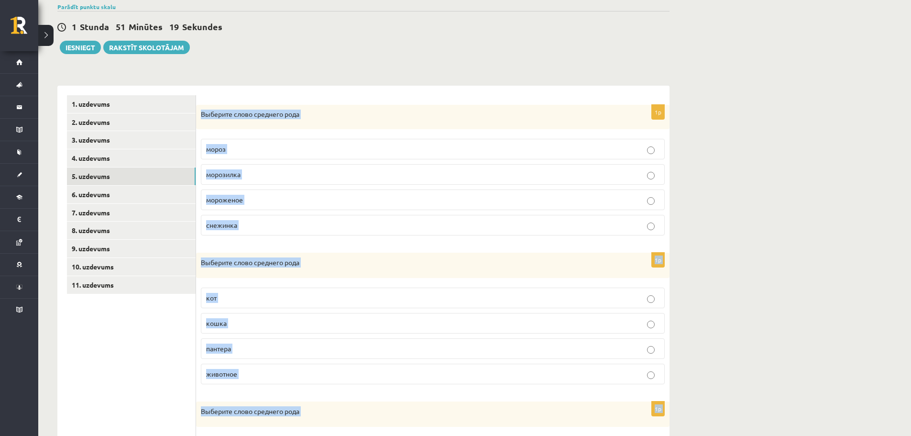
scroll to position [119, 0]
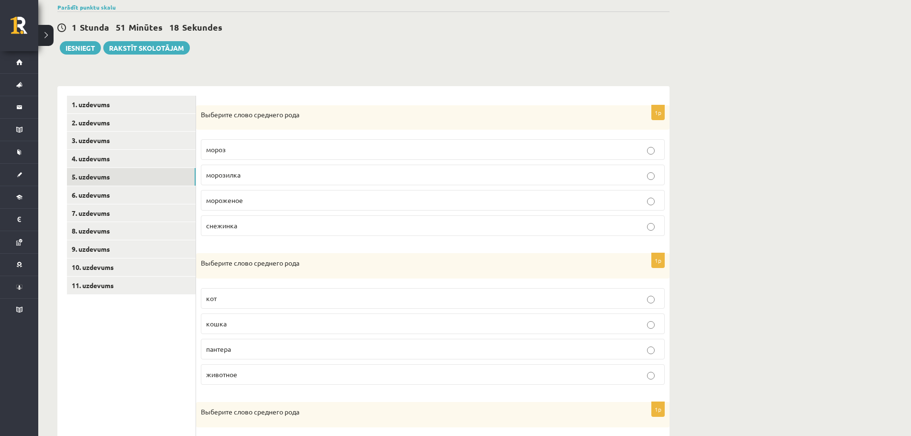
drag, startPoint x: 174, startPoint y: 374, endPoint x: 176, endPoint y: 358, distance: 16.8
click at [231, 197] on span "мороженое" at bounding box center [224, 200] width 37 height 9
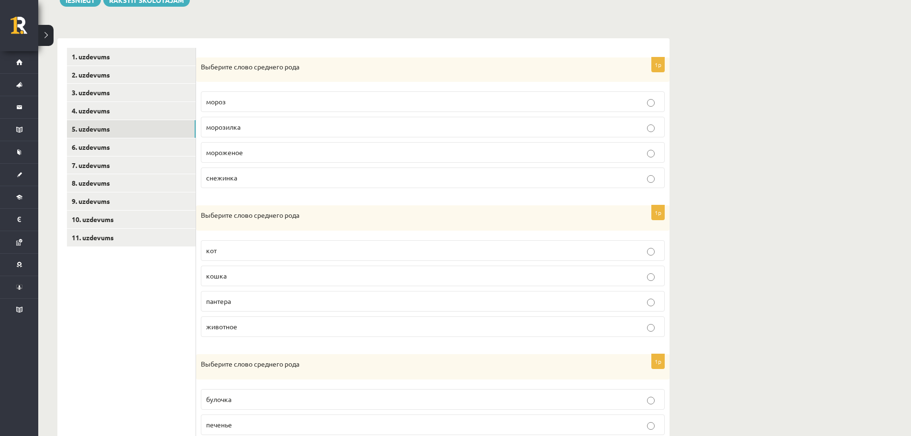
click at [252, 326] on p "животное" at bounding box center [432, 326] width 453 height 10
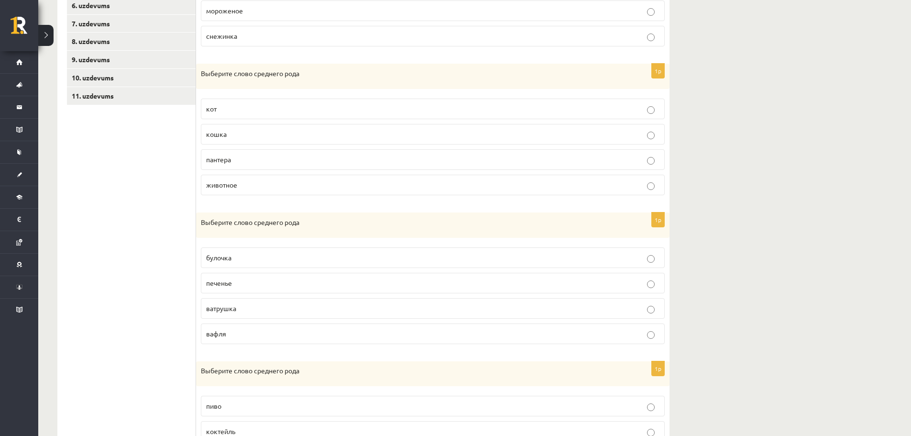
scroll to position [358, 0]
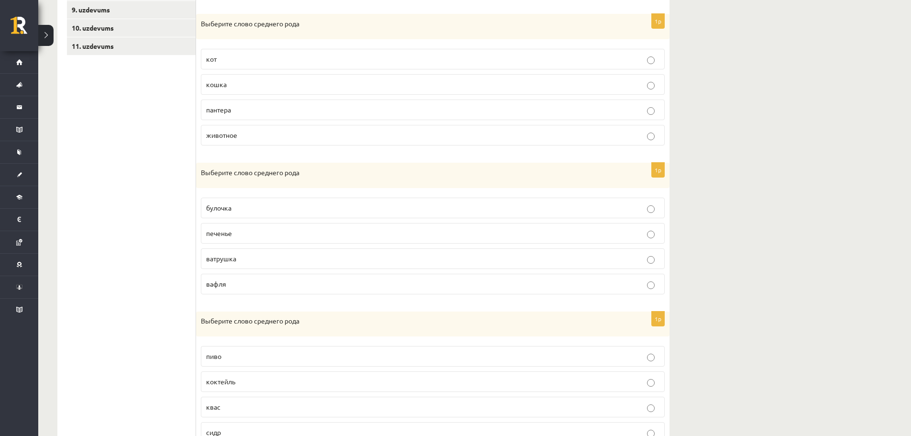
click at [267, 219] on fieldset "булочка печенье ватрушка вафля" at bounding box center [433, 245] width 464 height 104
click at [268, 232] on p "печенье" at bounding box center [432, 233] width 453 height 10
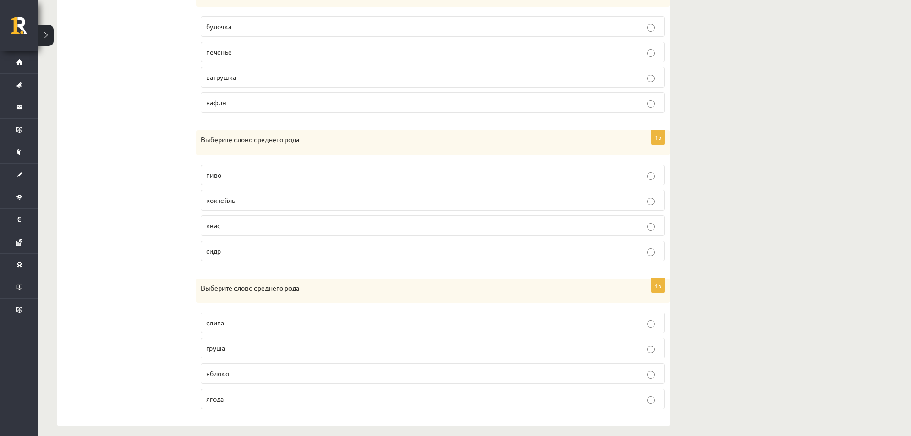
scroll to position [549, 0]
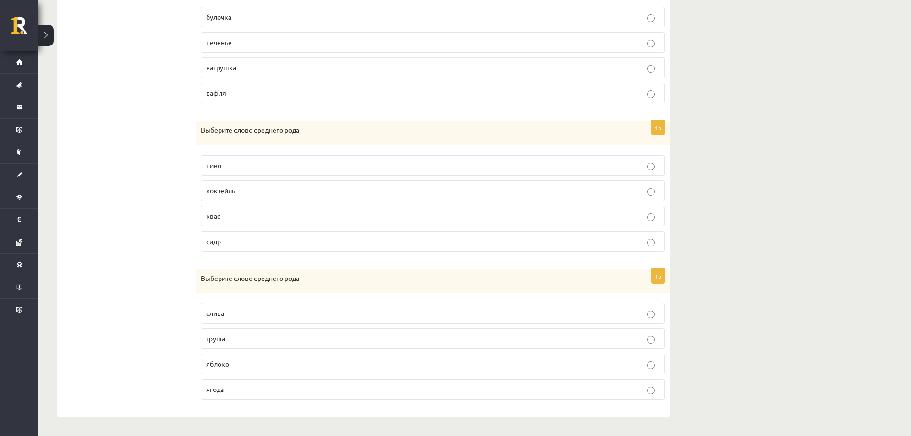
click at [226, 165] on p "пиво" at bounding box center [432, 165] width 453 height 10
click at [269, 365] on p "яблоко" at bounding box center [432, 364] width 453 height 10
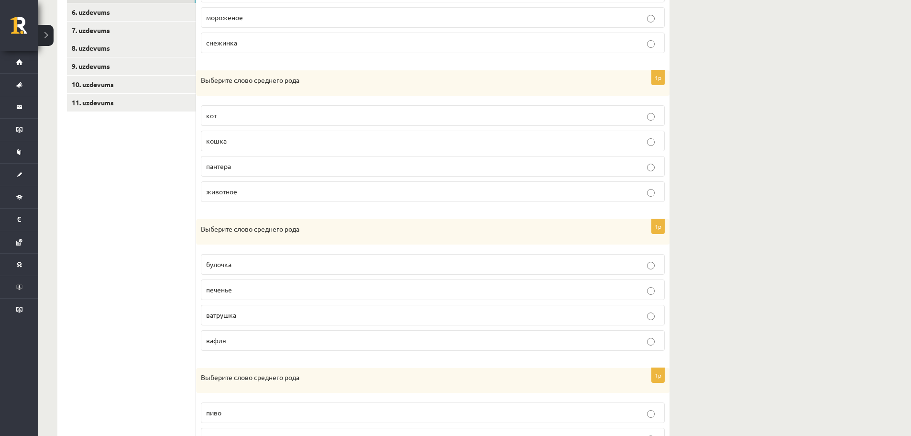
scroll to position [215, 0]
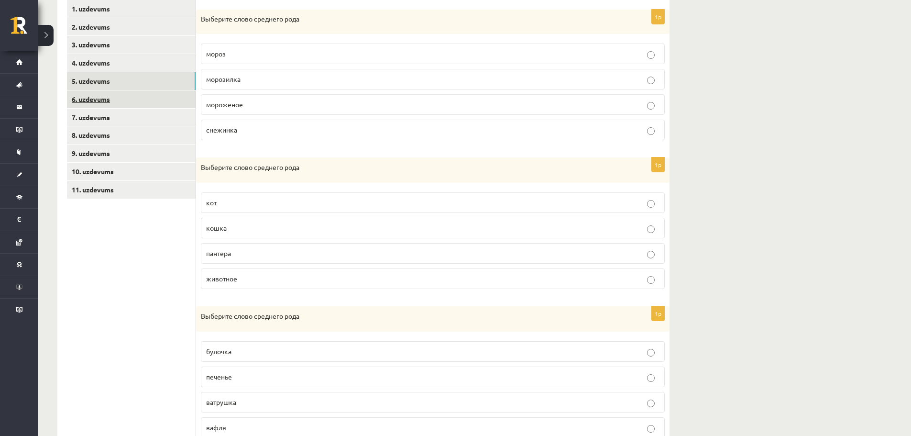
click at [115, 97] on link "6. uzdevums" at bounding box center [131, 99] width 129 height 18
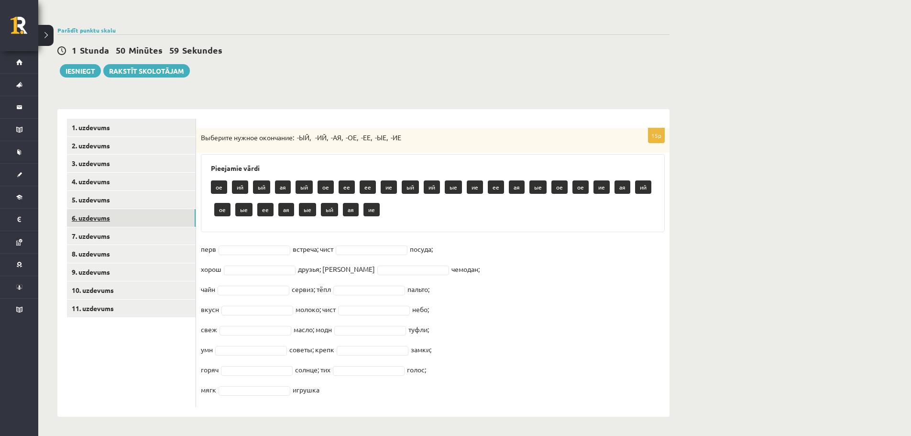
scroll to position [97, 0]
drag, startPoint x: 199, startPoint y: 136, endPoint x: 476, endPoint y: 396, distance: 379.6
click at [476, 396] on div "15p Выберите нужное окончание: -ЫЙ, -ИЙ, -АЯ, -ОЕ, -ЕЕ, -ЫЕ, -ИЕ Pieejamie vārd…" at bounding box center [432, 267] width 473 height 279
click at [252, 264] on fieldset "перв ая ** встреча; чист посуда; хорош друзья; дорожн чемодан; чайн сервиз; тёп…" at bounding box center [433, 321] width 464 height 161
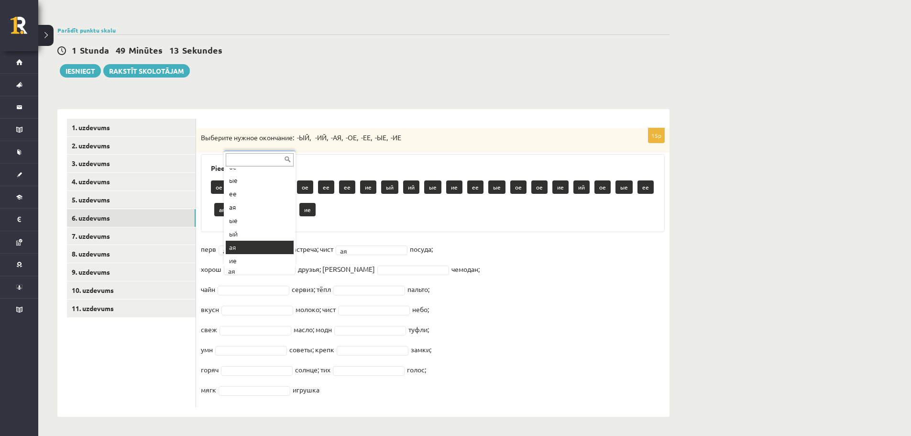
scroll to position [266, 0]
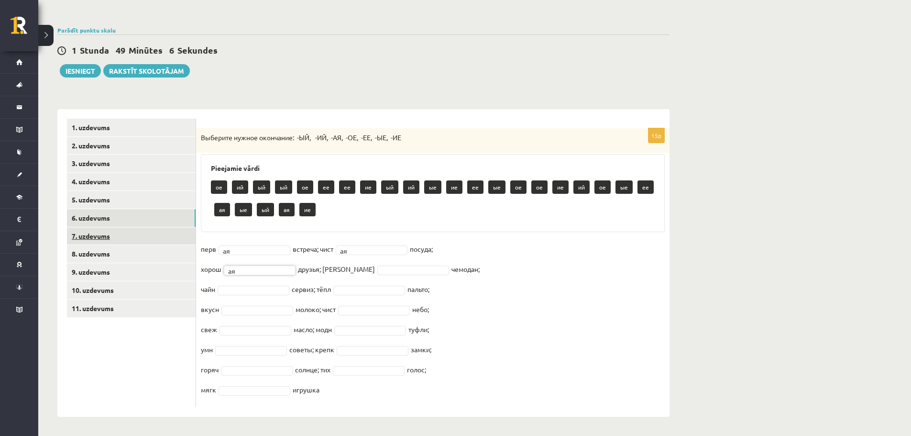
click at [108, 230] on link "7. uzdevums" at bounding box center [131, 236] width 129 height 18
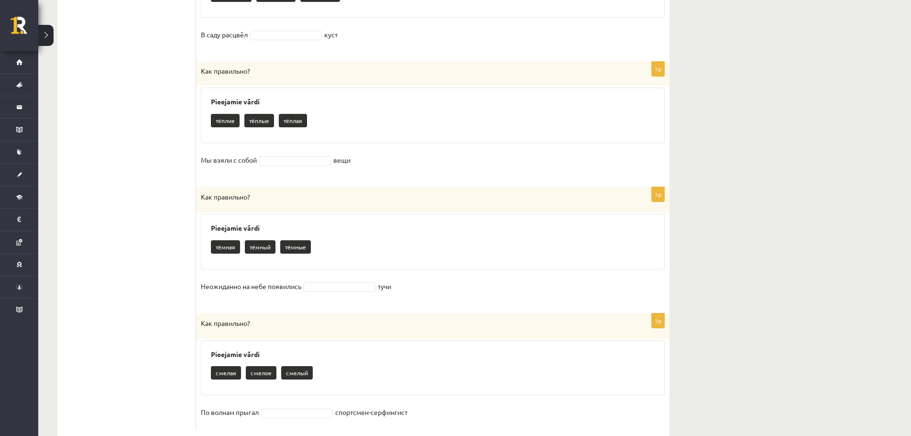
scroll to position [1056, 0]
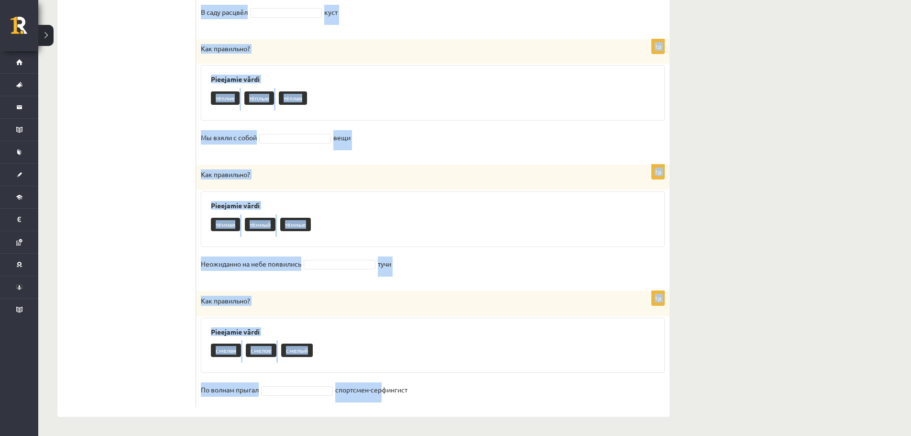
drag, startPoint x: 202, startPoint y: 139, endPoint x: 379, endPoint y: 395, distance: 311.1
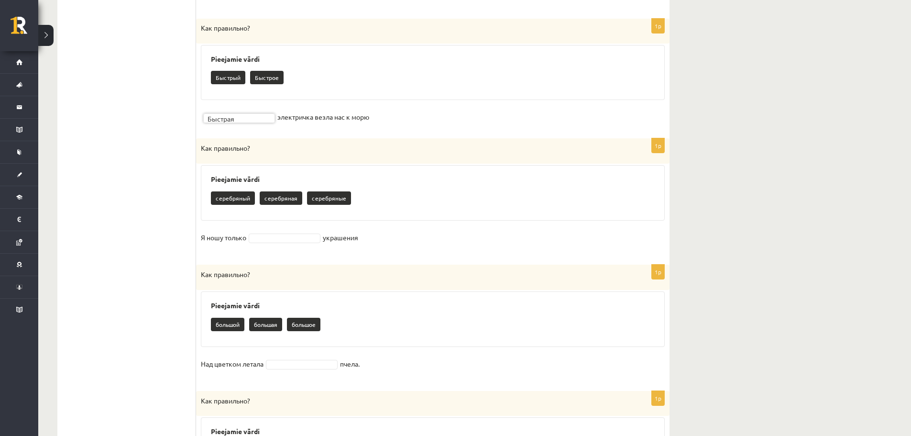
scroll to position [530, 0]
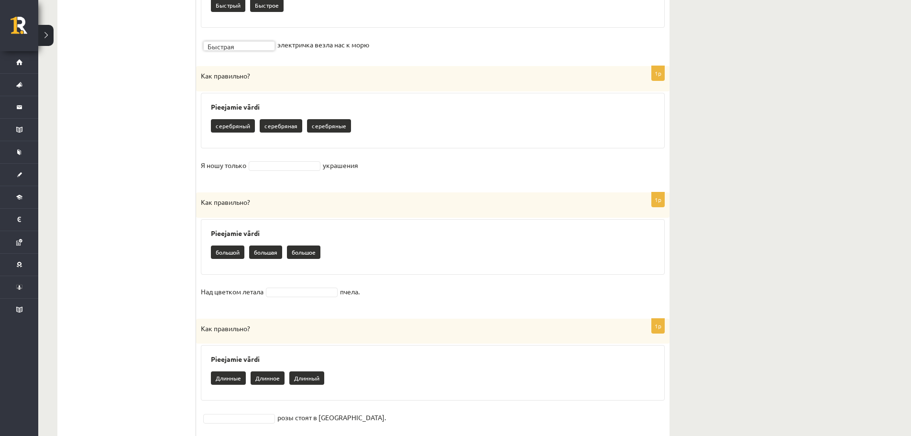
click at [295, 173] on fieldset "Я ношу только украшения" at bounding box center [433, 168] width 464 height 20
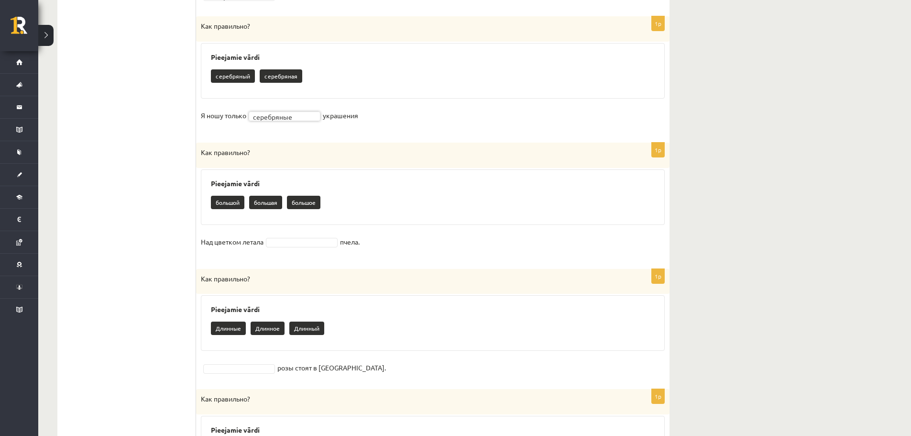
scroll to position [625, 0]
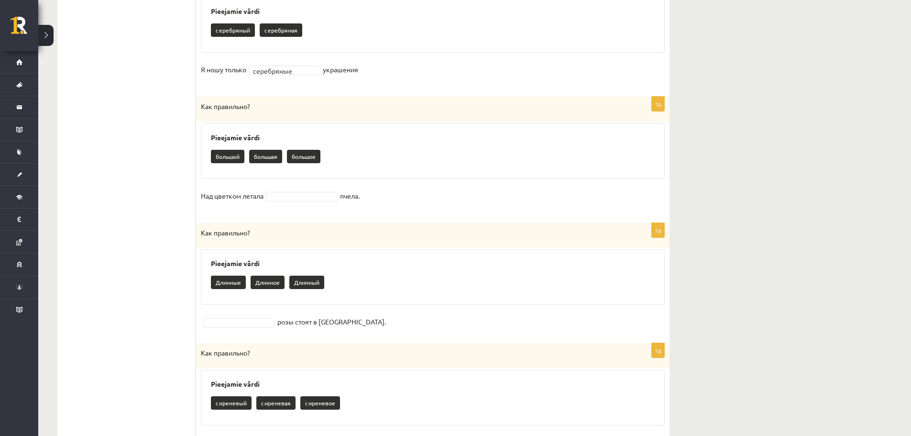
click at [290, 202] on fieldset "Над цветком летала пчела." at bounding box center [433, 198] width 464 height 20
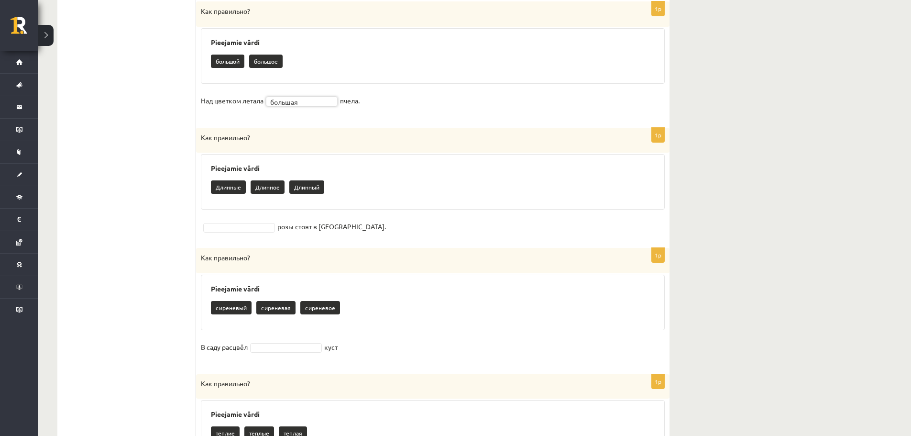
scroll to position [721, 0]
click at [247, 232] on fieldset "pозы стоят в вазе." at bounding box center [433, 226] width 464 height 14
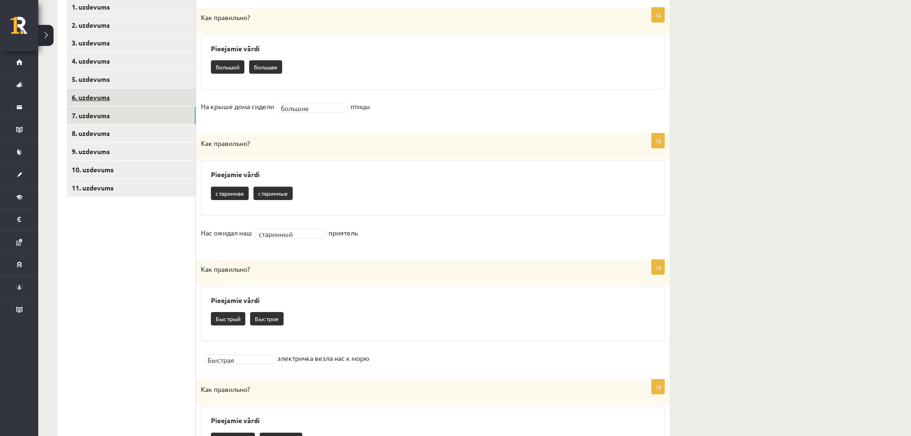
scroll to position [147, 0]
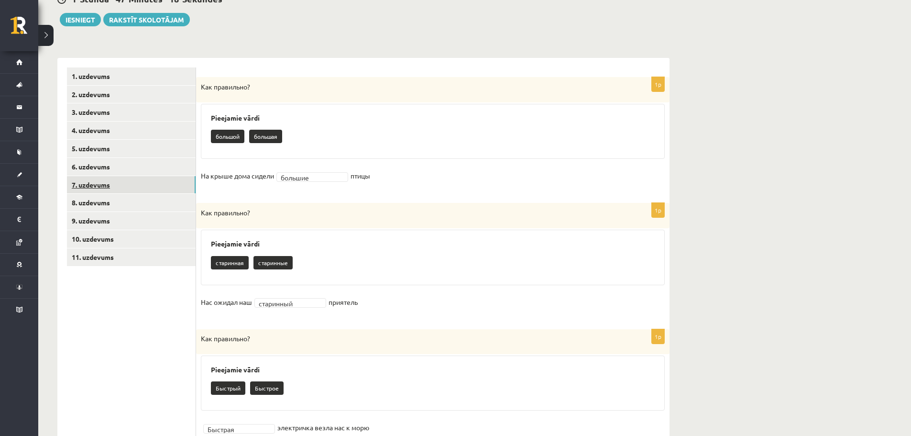
click at [137, 188] on link "7. uzdevums" at bounding box center [131, 185] width 129 height 18
click at [125, 203] on link "8. uzdevums" at bounding box center [131, 203] width 129 height 18
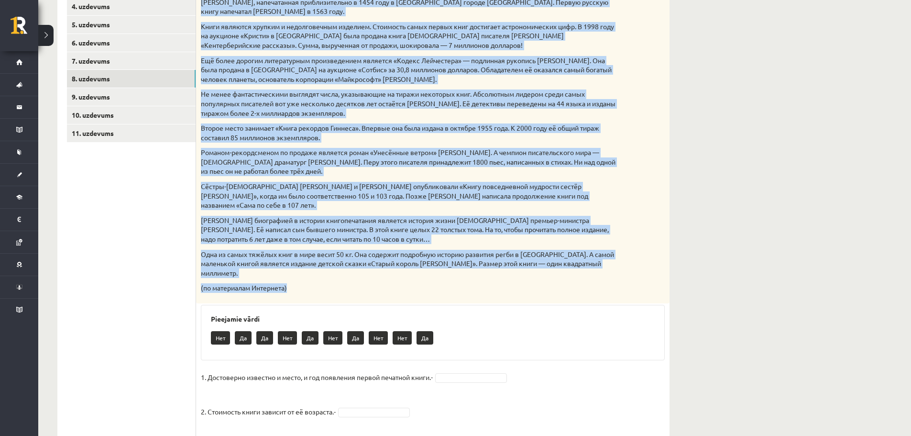
scroll to position [393, 0]
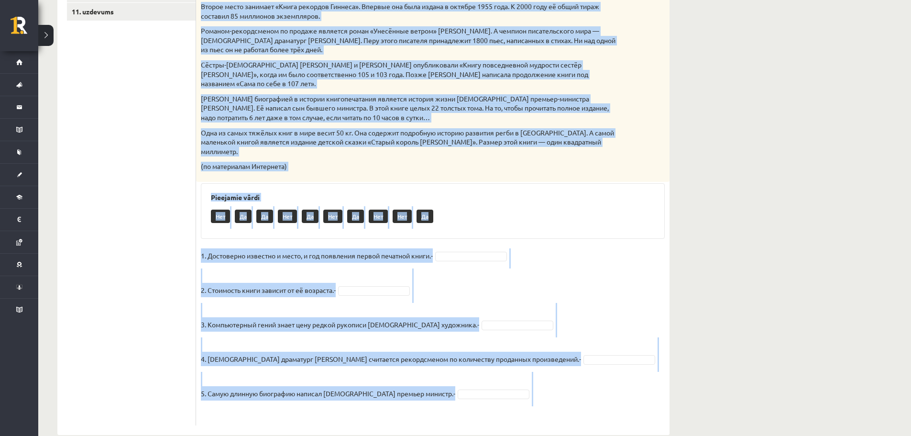
drag, startPoint x: 198, startPoint y: 84, endPoint x: 488, endPoint y: 399, distance: 428.4
click at [488, 399] on div "5p Прочитай текст. Отметь верное утверждение в соответствии с текстом. Интересн…" at bounding box center [432, 128] width 473 height 593
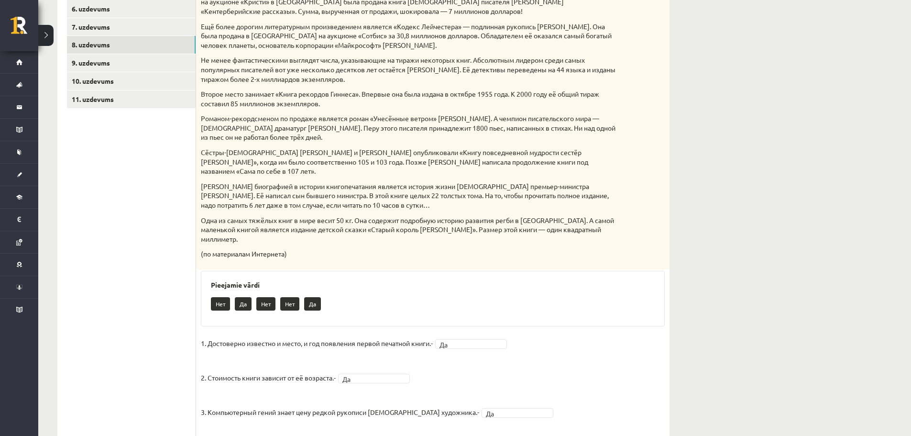
scroll to position [154, 0]
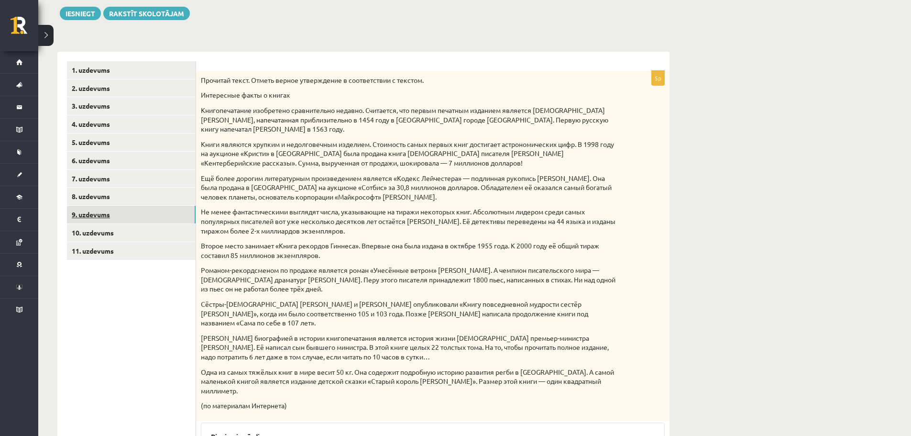
click at [97, 220] on link "9. uzdevums" at bounding box center [131, 215] width 129 height 18
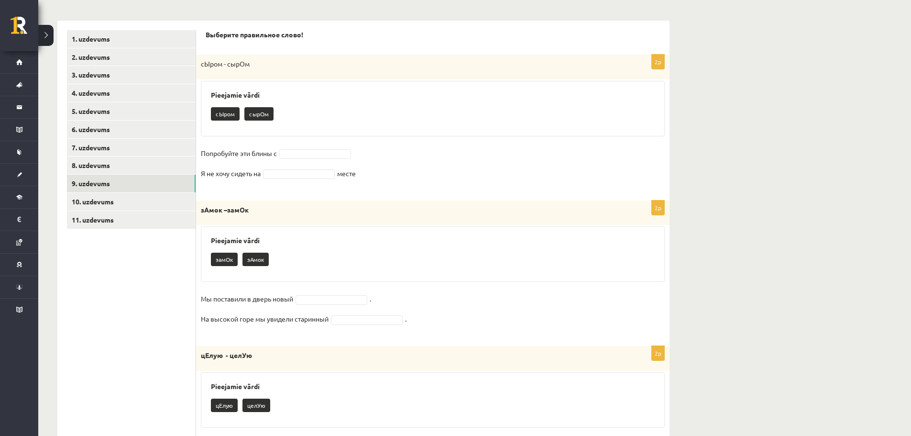
scroll to position [201, 0]
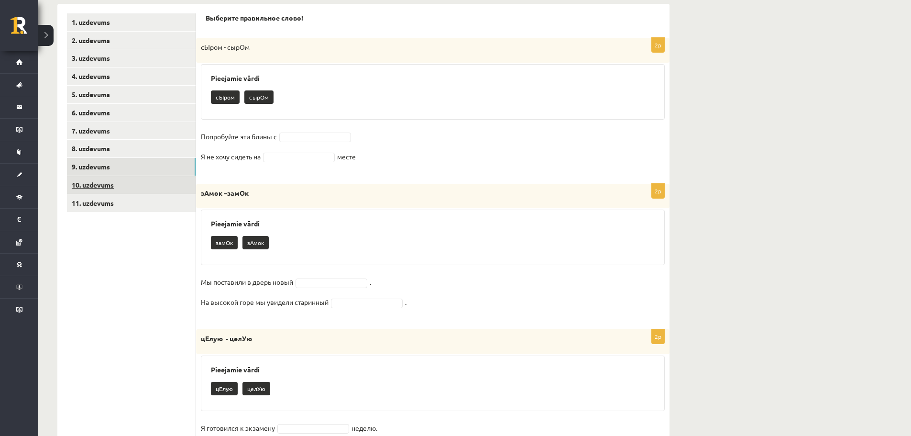
click at [109, 179] on link "10. uzdevums" at bounding box center [131, 185] width 129 height 18
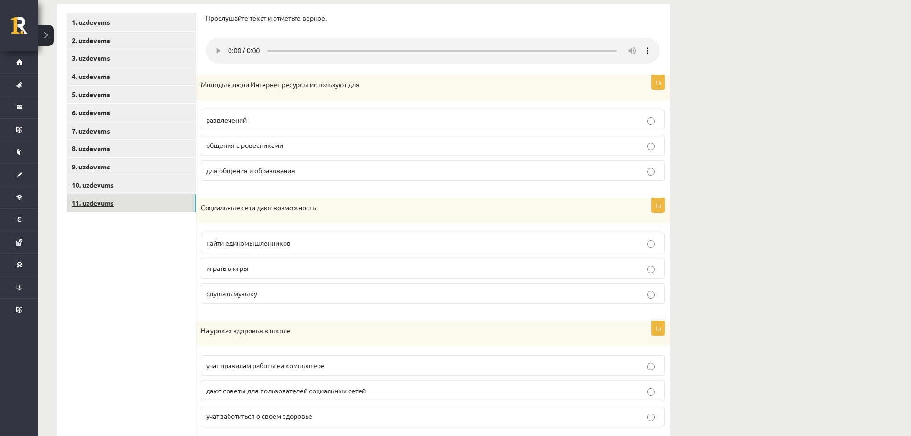
click at [112, 200] on link "11. uzdevums" at bounding box center [131, 203] width 129 height 18
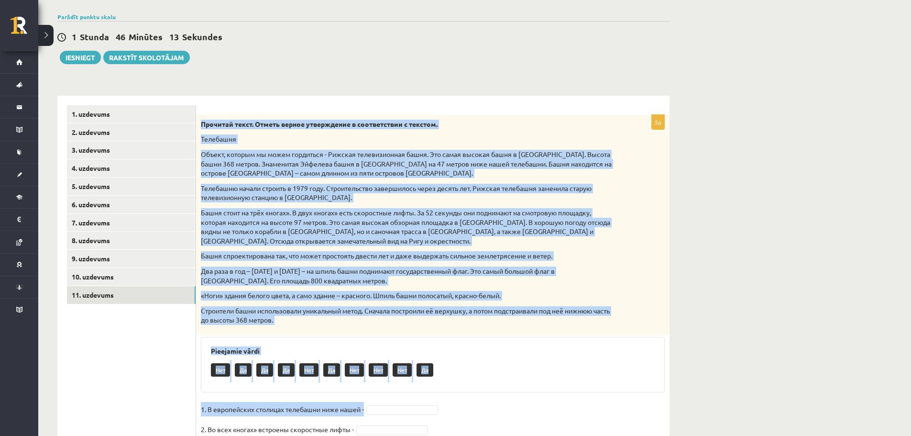
scroll to position [210, 0]
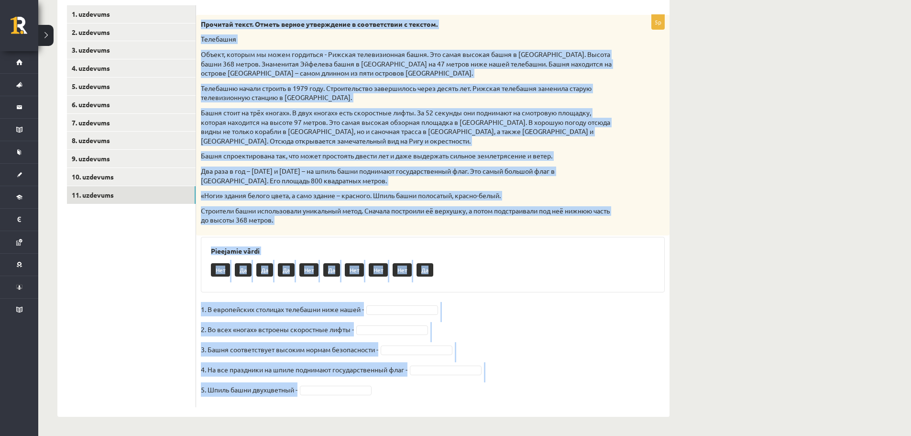
drag, startPoint x: 201, startPoint y: 165, endPoint x: 401, endPoint y: 352, distance: 273.7
click at [402, 391] on div "5p Прочитай текст. Отметь верное утверждение в соответствии с текстом. Телебашн…" at bounding box center [432, 211] width 473 height 392
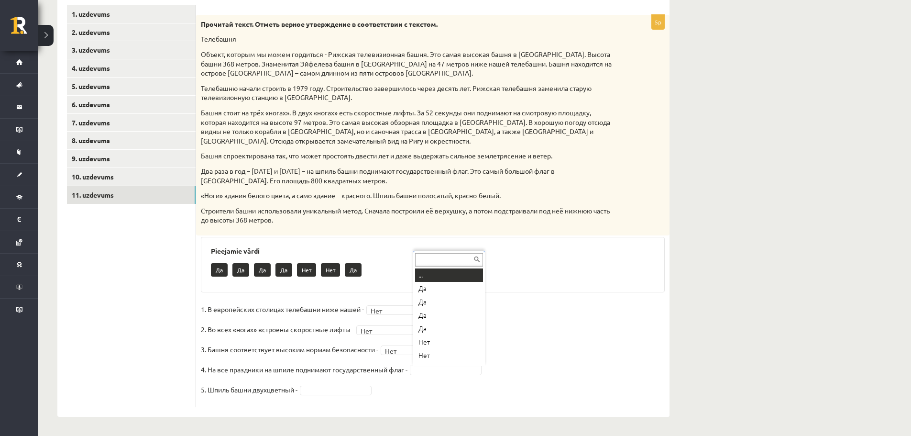
scroll to position [11, 0]
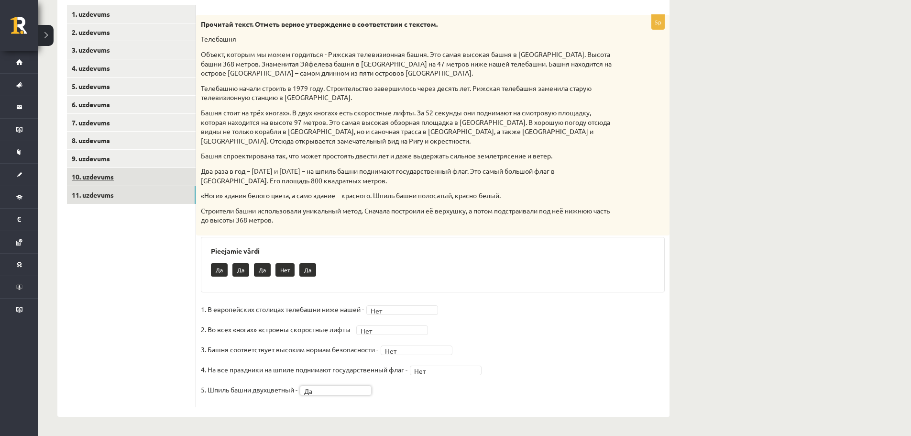
click at [127, 177] on link "10. uzdevums" at bounding box center [131, 177] width 129 height 18
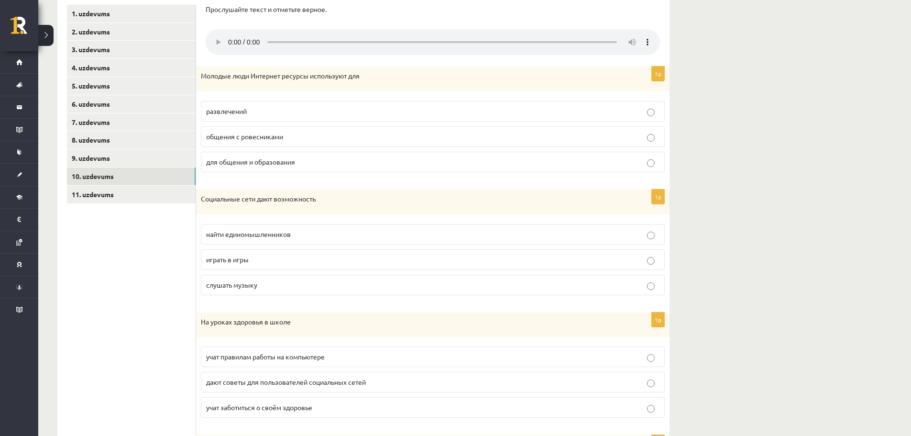
click at [252, 128] on label "общения с ровесниками" at bounding box center [433, 136] width 464 height 21
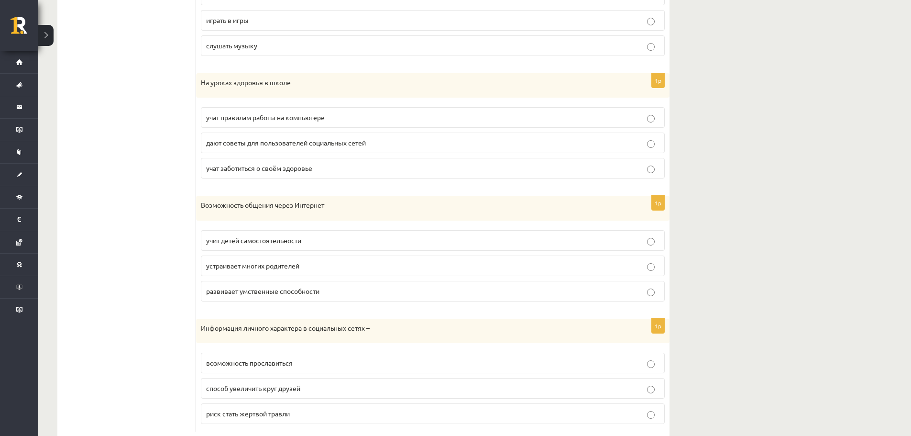
click at [297, 142] on span "дают советы для пользователей социальных сетей" at bounding box center [286, 142] width 160 height 9
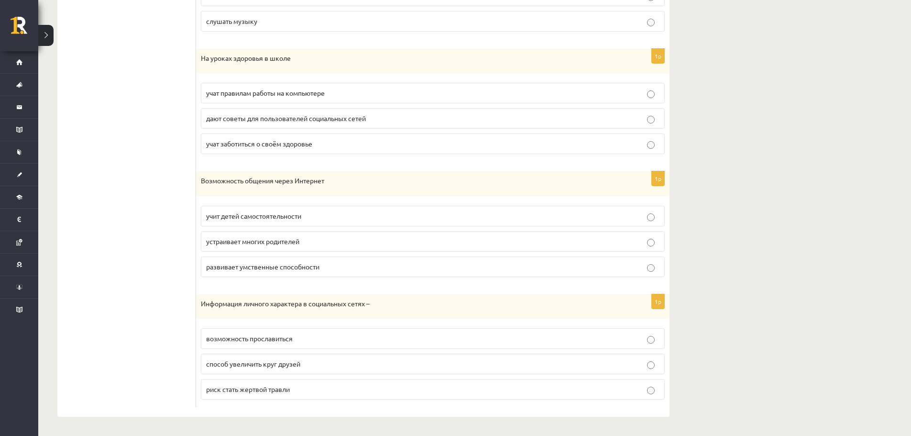
click at [302, 235] on label "устраивает многих родителей" at bounding box center [433, 241] width 464 height 21
click at [281, 374] on fieldset "возможность прославиться способ увеличить круг друзей риск стать жертвой травли" at bounding box center [433, 362] width 464 height 79
click at [288, 362] on span "способ увеличить круг друзей" at bounding box center [253, 363] width 94 height 9
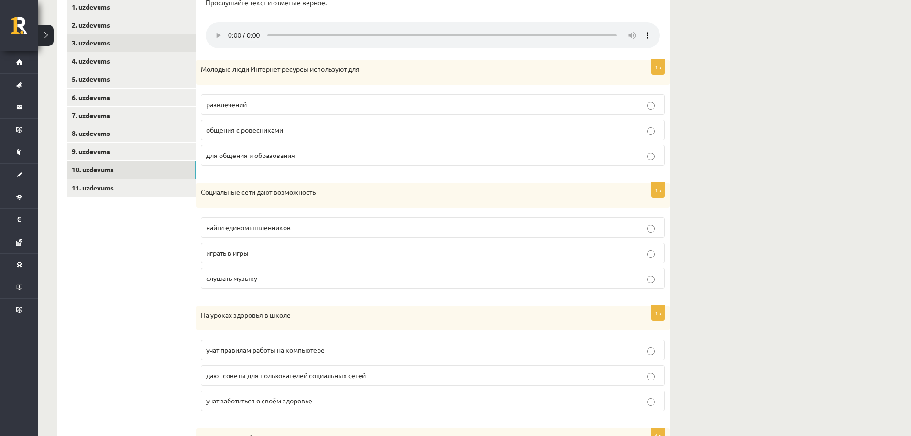
scroll to position [92, 0]
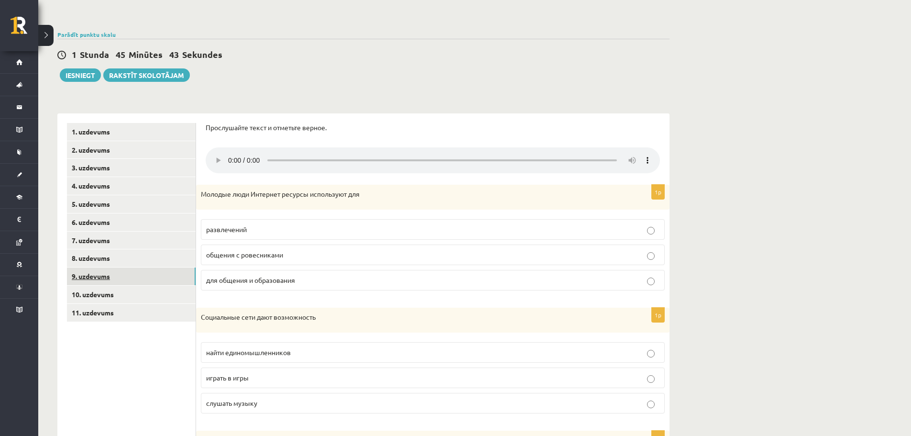
click at [140, 274] on link "9. uzdevums" at bounding box center [131, 276] width 129 height 18
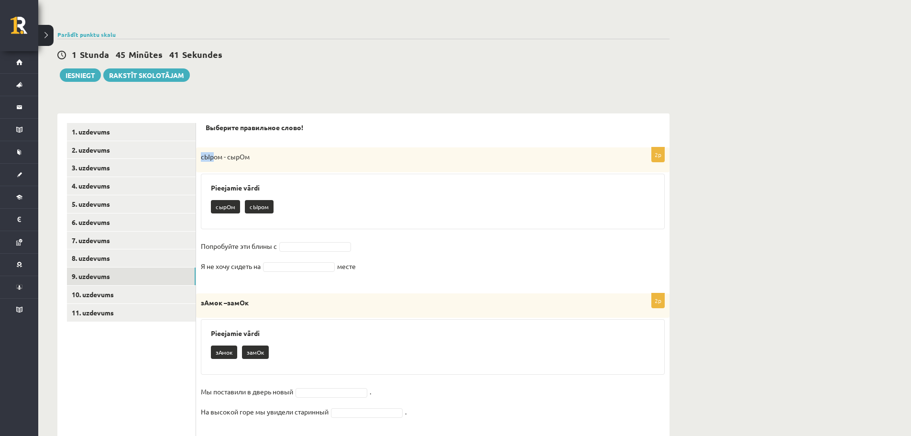
drag, startPoint x: 202, startPoint y: 156, endPoint x: 214, endPoint y: 158, distance: 12.2
click at [214, 158] on p "сЫром - сырОм" at bounding box center [409, 157] width 416 height 10
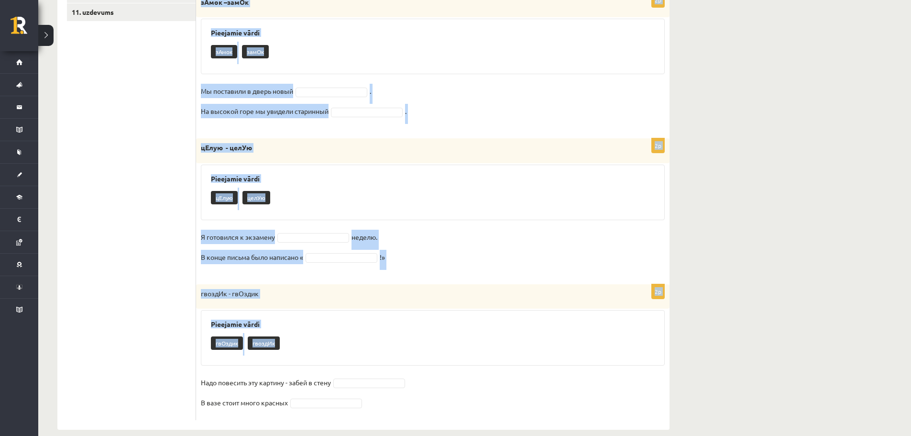
scroll to position [406, 0]
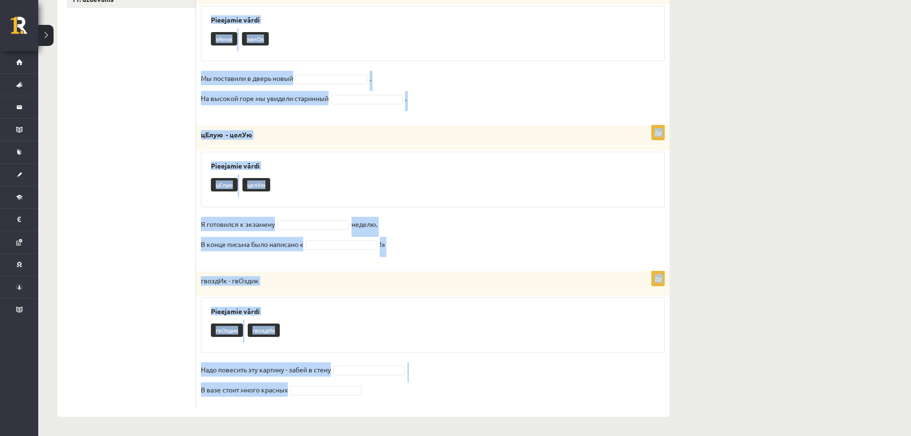
drag, startPoint x: 204, startPoint y: 127, endPoint x: 312, endPoint y: 393, distance: 287.2
click at [312, 393] on div "Выберите правильное слово! 2p сЫром - сырОм Pieejamie vārdi сырОм сЫром Попробу…" at bounding box center [432, 108] width 473 height 616
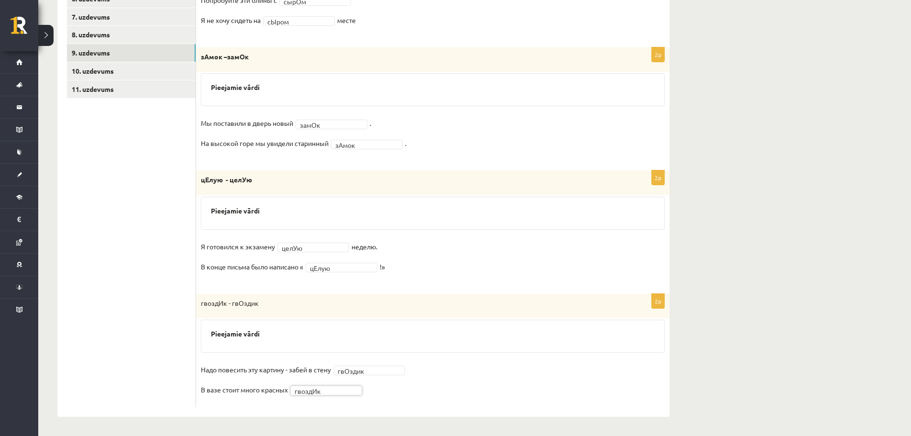
scroll to position [172, 0]
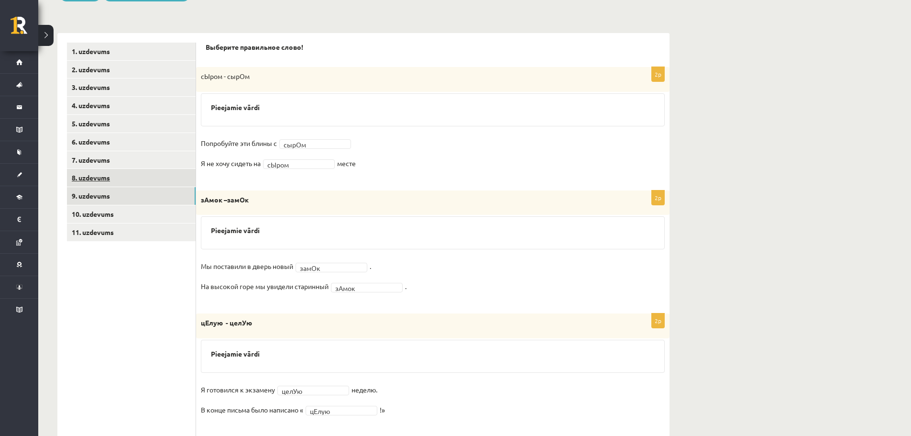
click at [136, 183] on link "8. uzdevums" at bounding box center [131, 178] width 129 height 18
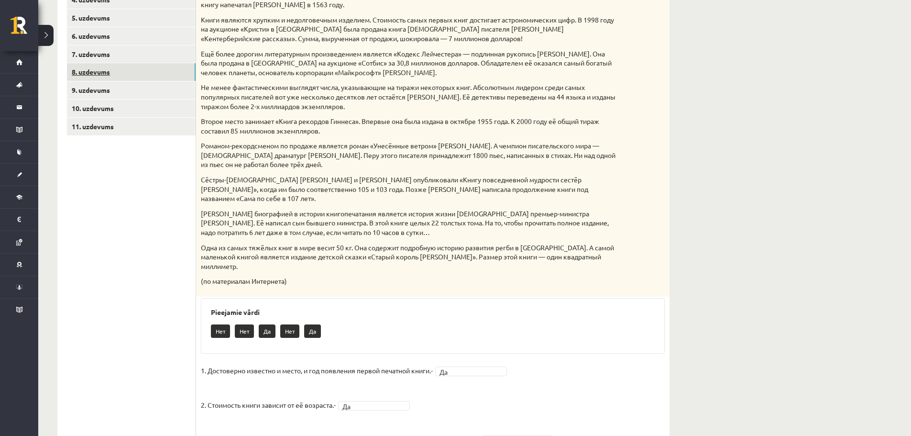
scroll to position [249, 0]
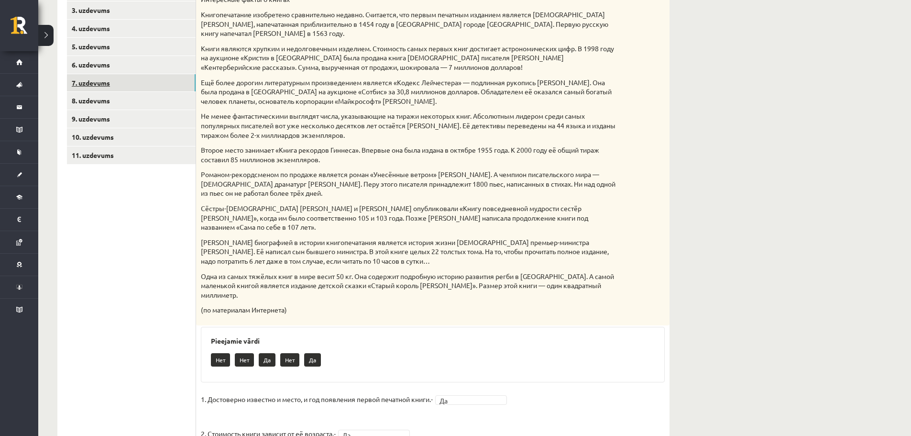
click at [119, 86] on link "7. uzdevums" at bounding box center [131, 83] width 129 height 18
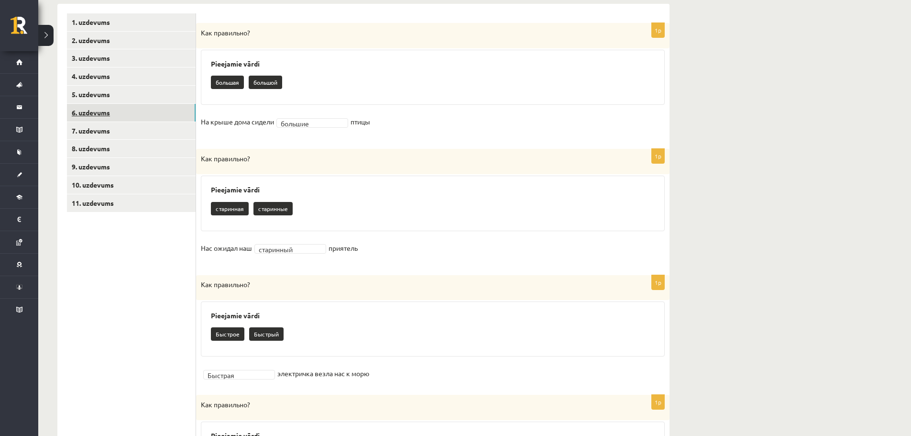
click at [132, 113] on link "6. uzdevums" at bounding box center [131, 113] width 129 height 18
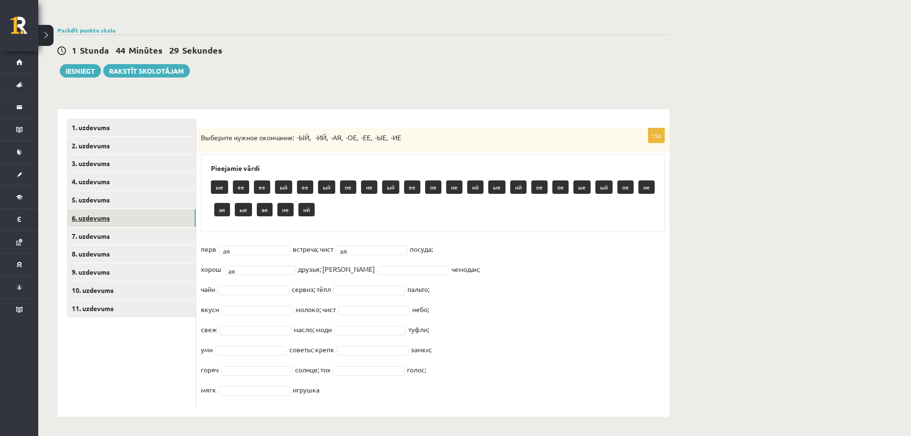
scroll to position [97, 0]
click at [255, 323] on fieldset "перв ая ** встреча; чист ая ** посуда; хорош ая ** друзья; дорожн чемодан; чайн…" at bounding box center [433, 321] width 464 height 161
click at [256, 336] on fieldset "перв ая ** встреча; чист ая ** посуда; хорош ая ** друзья; дорожн чемодан; чайн…" at bounding box center [433, 321] width 464 height 161
click at [253, 363] on fieldset "перв ая ** встреча; чист ая ** посуда; хорош ая ** друзья; дорожн чемодан; чайн…" at bounding box center [433, 321] width 464 height 161
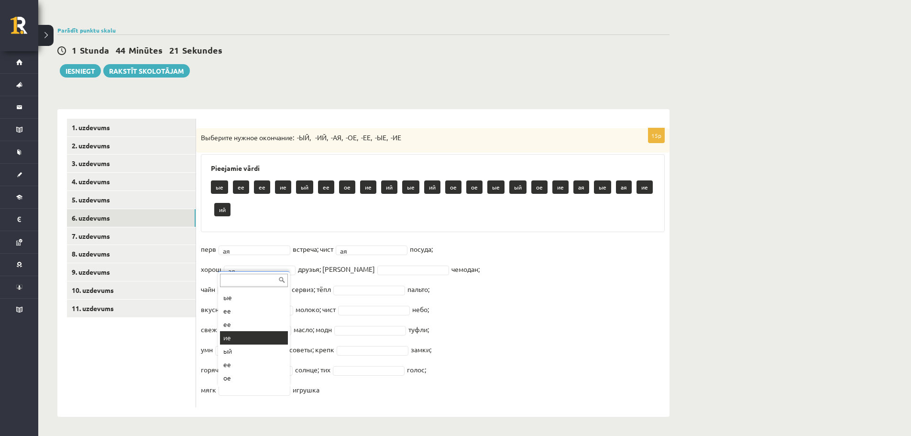
scroll to position [74, 0]
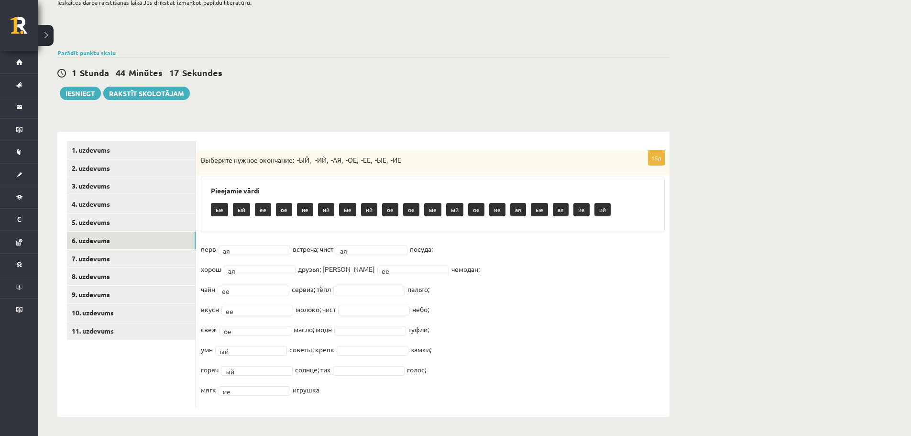
drag, startPoint x: 373, startPoint y: 279, endPoint x: 369, endPoint y: 293, distance: 14.5
click at [373, 280] on fieldset "перв ая ** встреча; чист ая ** посуда; хорош ая ** друзья; дорожн ее ** чемодан…" at bounding box center [433, 321] width 464 height 161
click at [370, 295] on fieldset "перв ая ** встреча; чист ая ** посуда; хорош ая ** друзья; дорожн ее ** чемодан…" at bounding box center [433, 321] width 464 height 161
click at [364, 343] on fieldset "перв ая ** встреча; чист ая ** посуда; хорош ая ** друзья; дорожн ее ** чемодан…" at bounding box center [433, 321] width 464 height 161
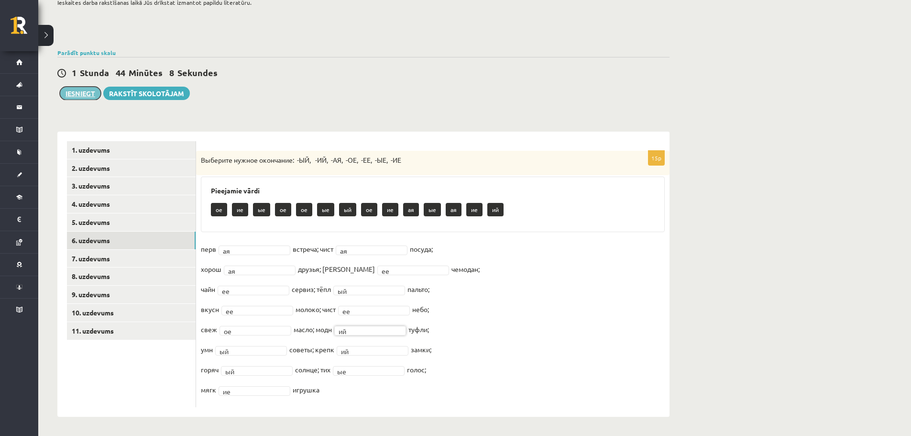
click at [87, 89] on button "Iesniegt" at bounding box center [80, 93] width 41 height 13
click at [117, 274] on link "8. uzdevums" at bounding box center [131, 276] width 129 height 18
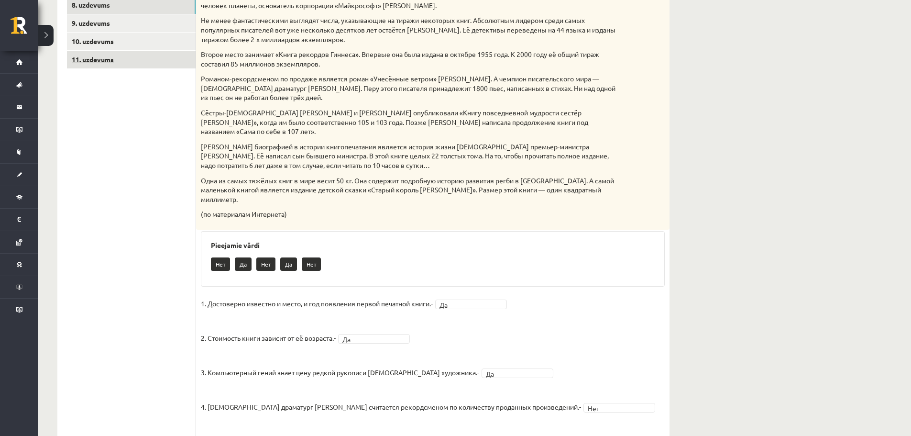
click at [93, 66] on link "11. uzdevums" at bounding box center [131, 60] width 129 height 18
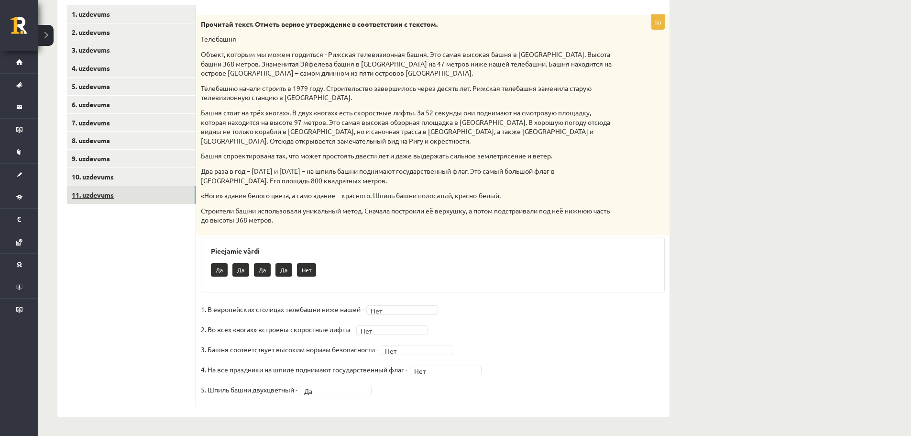
scroll to position [210, 0]
click at [103, 177] on link "10. uzdevums" at bounding box center [131, 177] width 129 height 18
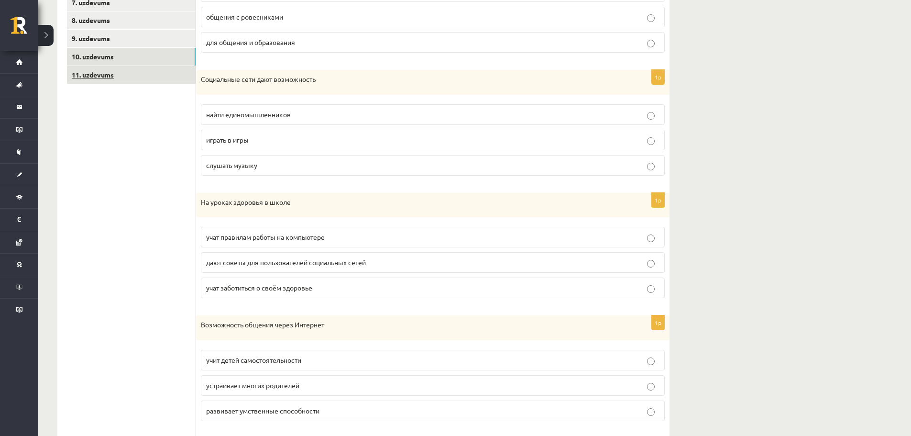
scroll to position [283, 0]
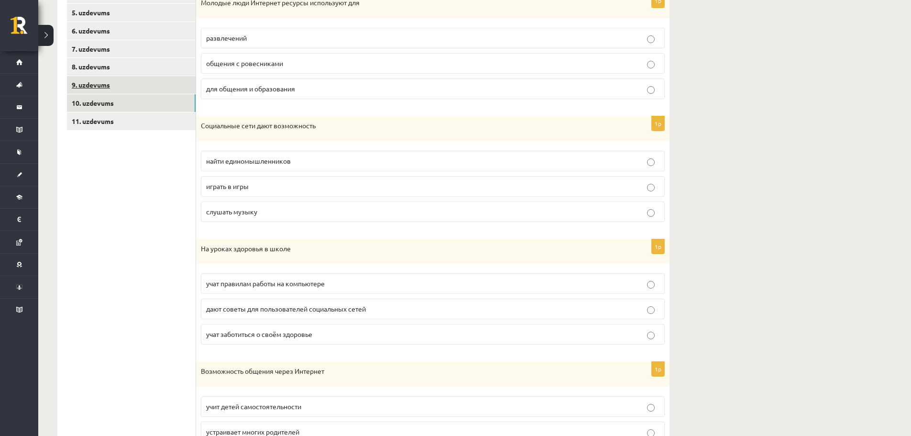
click at [162, 84] on link "9. uzdevums" at bounding box center [131, 85] width 129 height 18
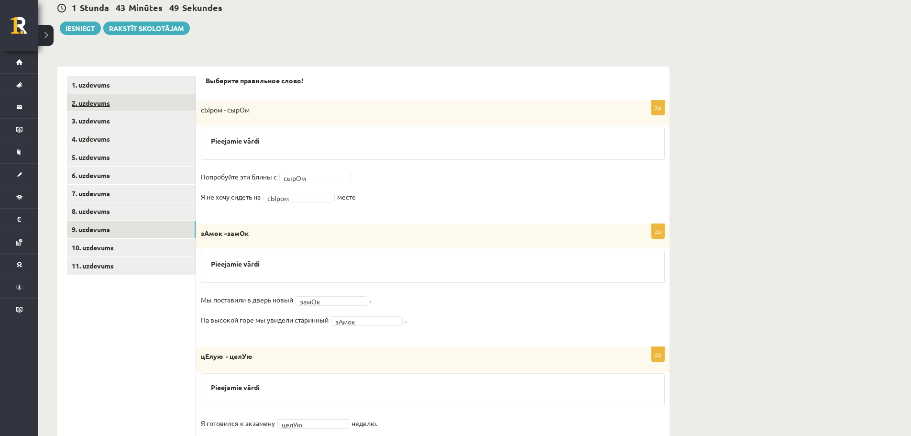
scroll to position [124, 0]
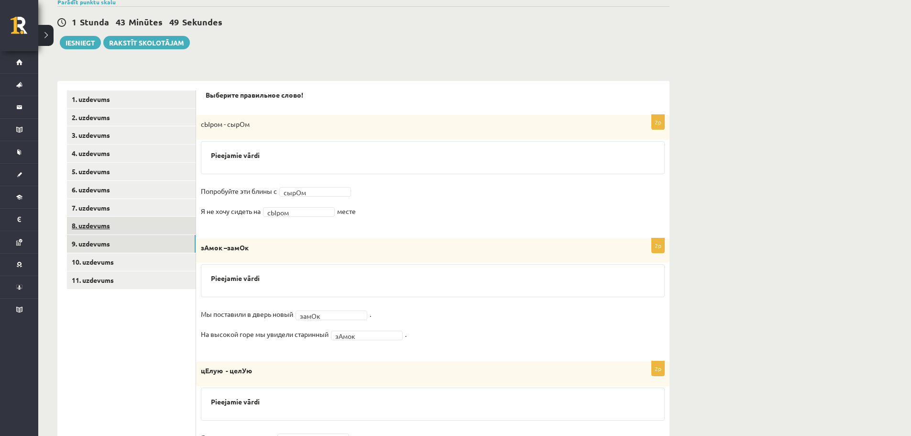
click at [142, 228] on link "8. uzdevums" at bounding box center [131, 226] width 129 height 18
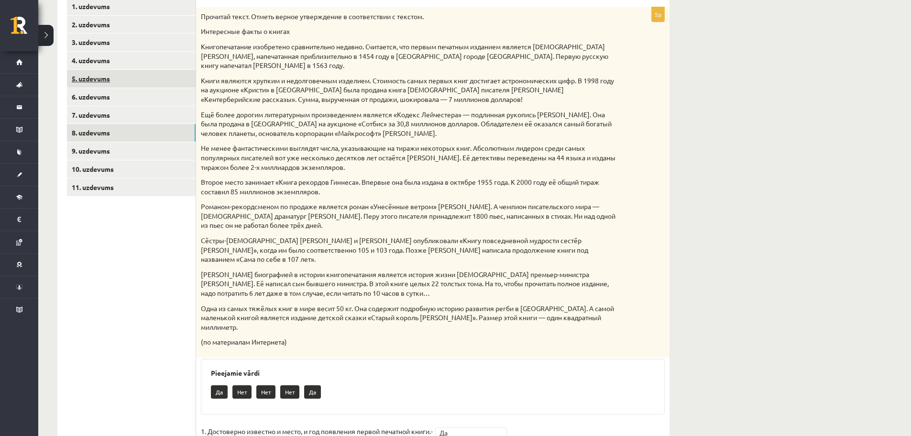
scroll to position [201, 0]
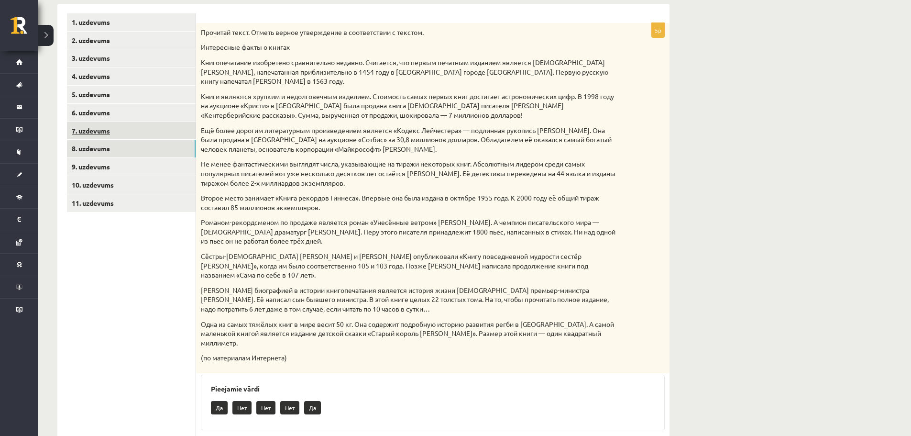
click at [116, 124] on link "7. uzdevums" at bounding box center [131, 131] width 129 height 18
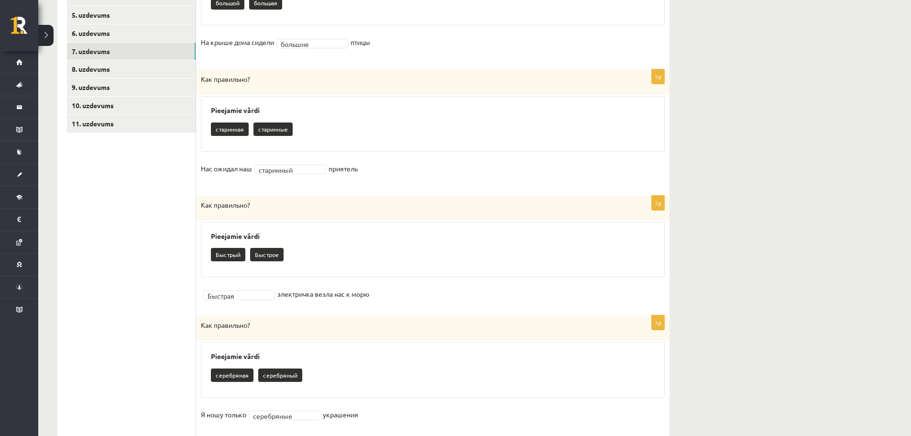
scroll to position [147, 0]
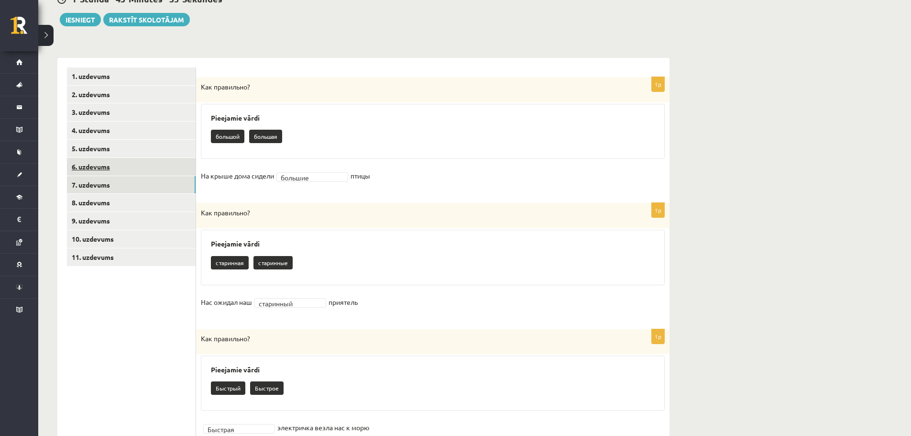
click at [130, 170] on link "6. uzdevums" at bounding box center [131, 167] width 129 height 18
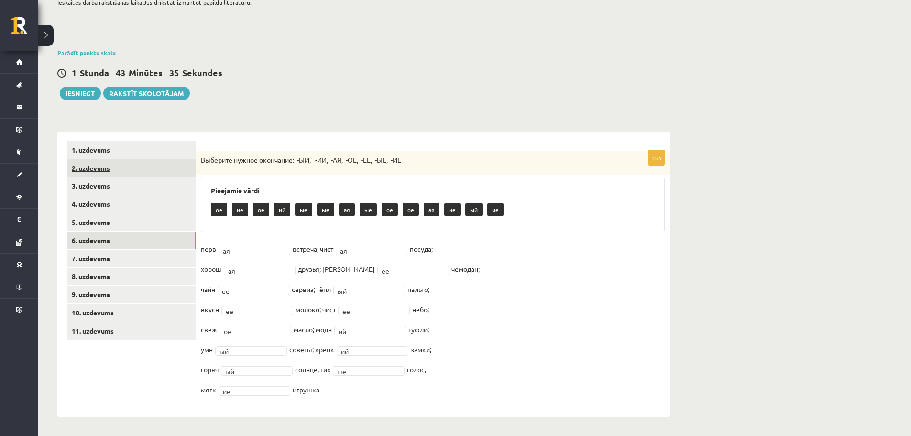
scroll to position [74, 0]
click at [137, 227] on link "5. uzdevums" at bounding box center [131, 222] width 129 height 18
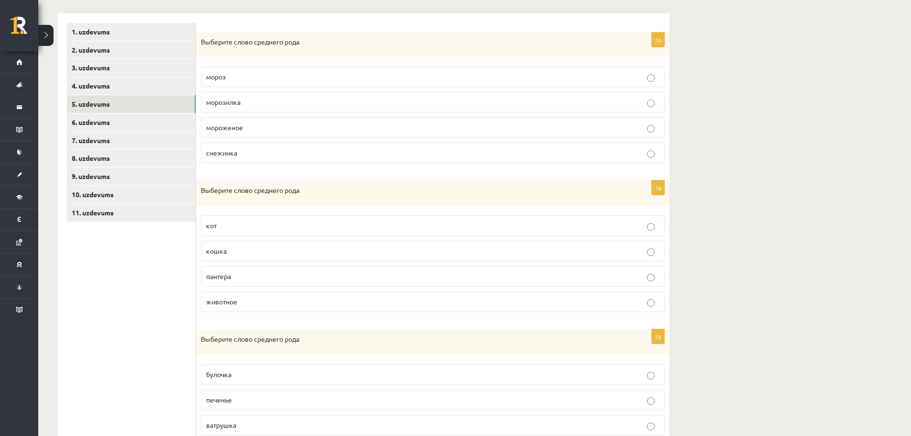
scroll to position [119, 0]
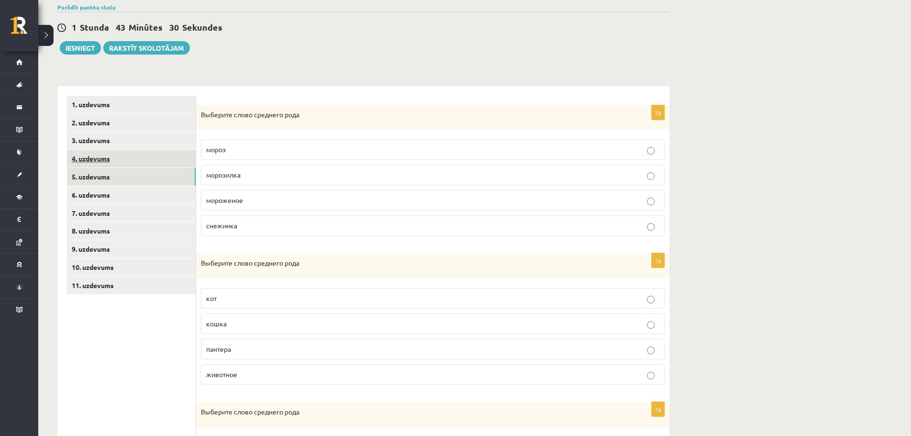
click at [153, 158] on link "4. uzdevums" at bounding box center [131, 159] width 129 height 18
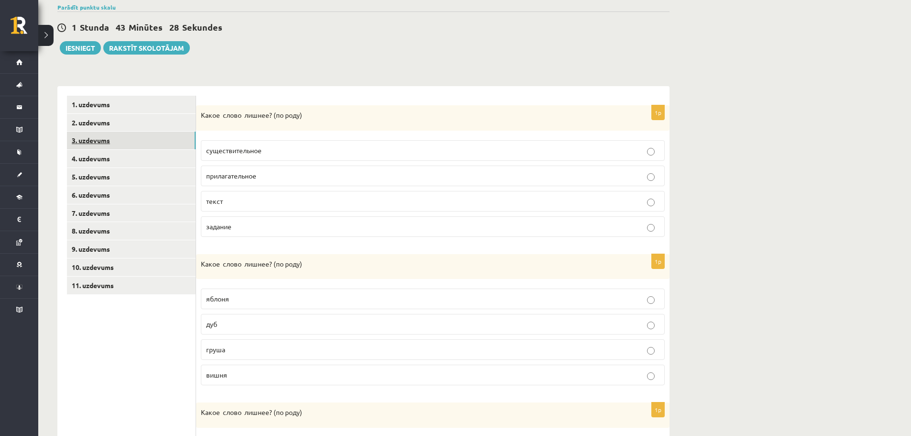
click at [135, 137] on link "3. uzdevums" at bounding box center [131, 141] width 129 height 18
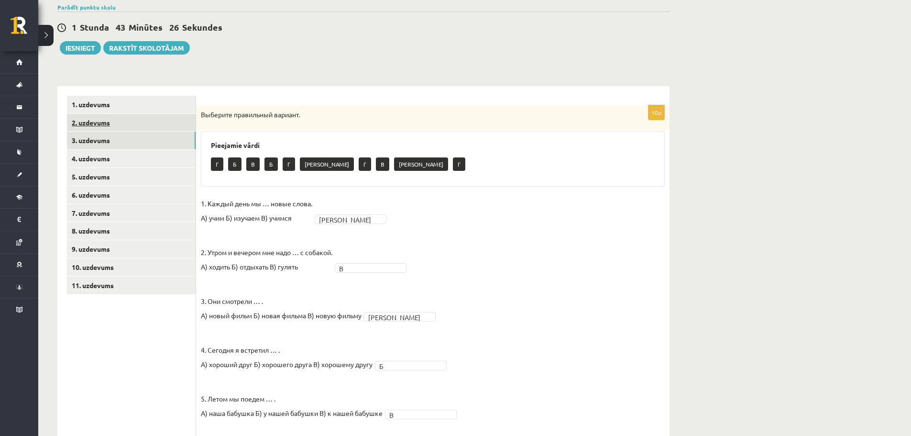
click at [119, 126] on link "2. uzdevums" at bounding box center [131, 123] width 129 height 18
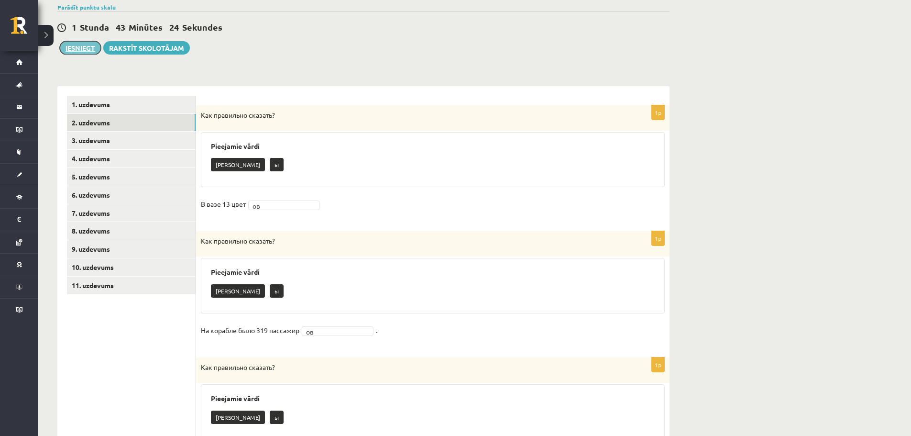
click at [83, 41] on button "Iesniegt" at bounding box center [80, 47] width 41 height 13
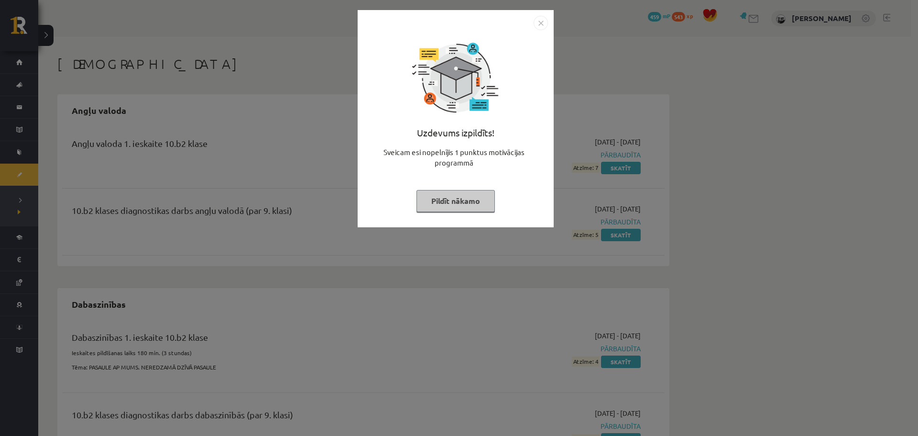
click at [539, 20] on img "Close" at bounding box center [541, 23] width 14 height 14
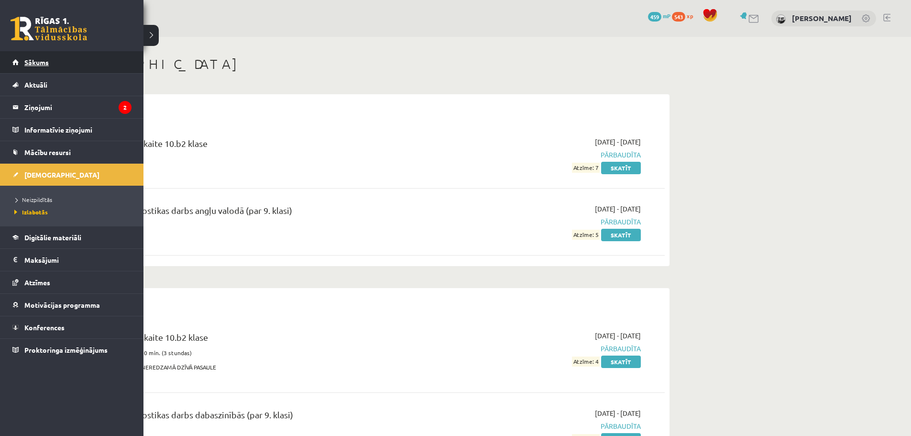
click at [17, 68] on link "Sākums" at bounding box center [71, 62] width 119 height 22
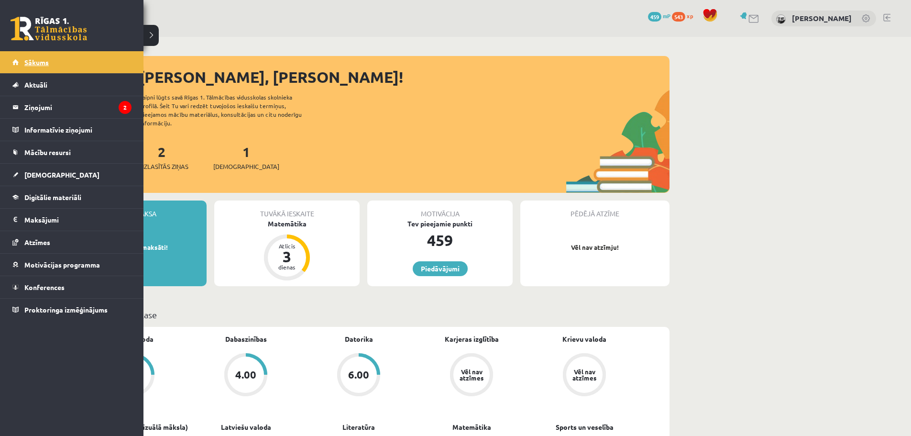
click at [43, 62] on span "Sākums" at bounding box center [36, 62] width 24 height 9
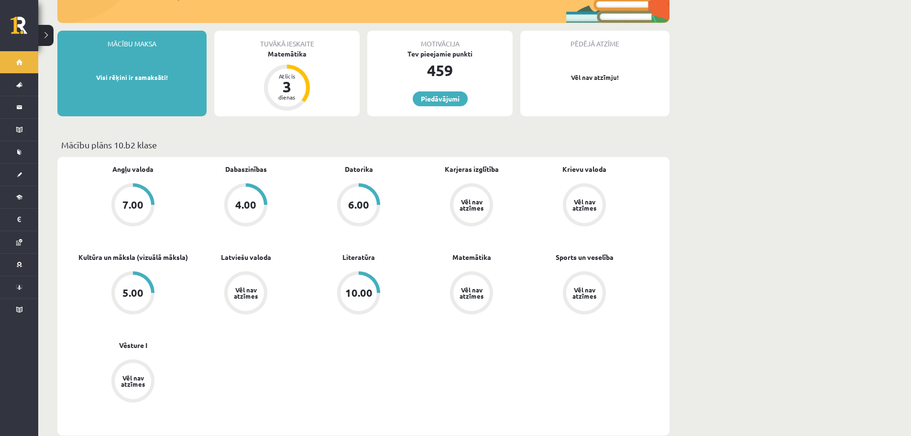
scroll to position [191, 0]
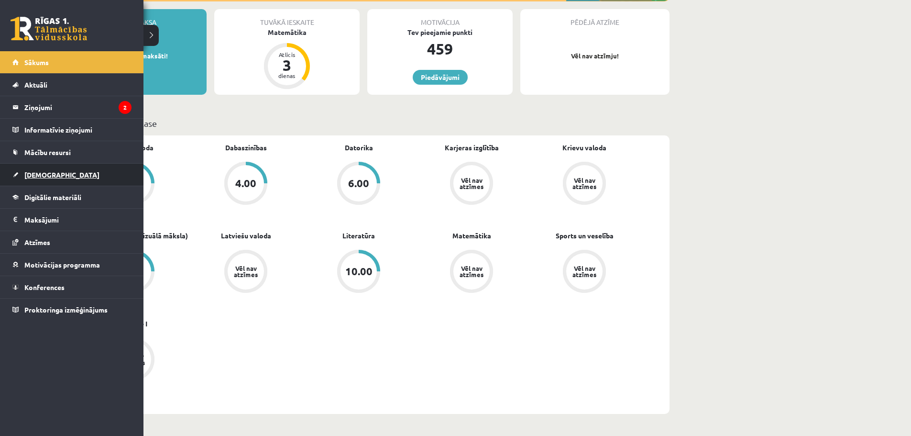
click at [43, 180] on link "[DEMOGRAPHIC_DATA]" at bounding box center [71, 175] width 119 height 22
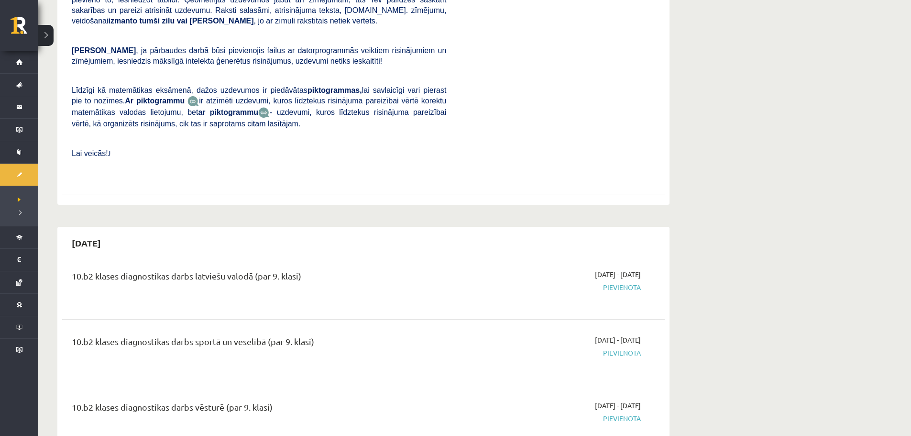
scroll to position [383, 0]
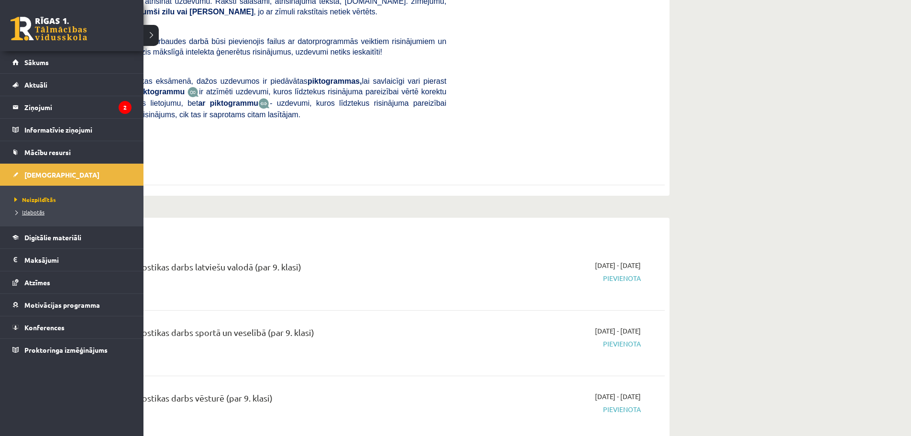
click at [40, 213] on span "Izlabotās" at bounding box center [28, 212] width 33 height 8
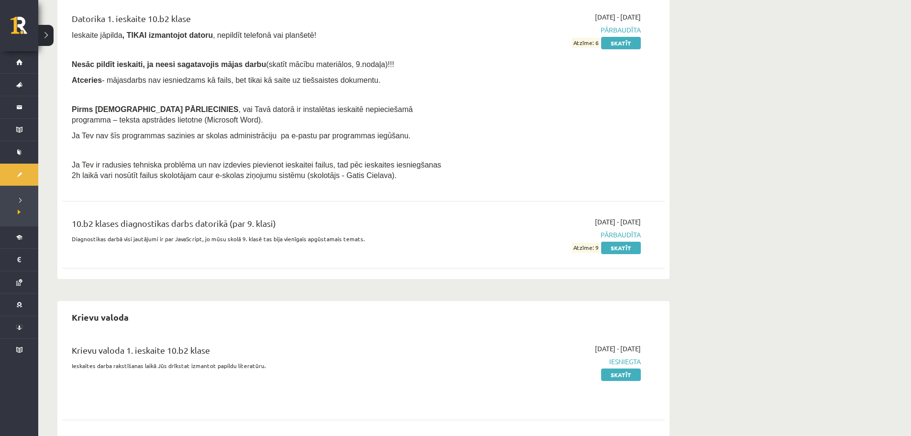
scroll to position [717, 0]
